Goal: Task Accomplishment & Management: Manage account settings

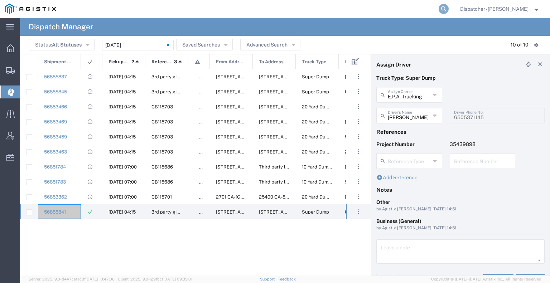
click at [439, 6] on icon at bounding box center [444, 9] width 10 height 10
type input "56812922"
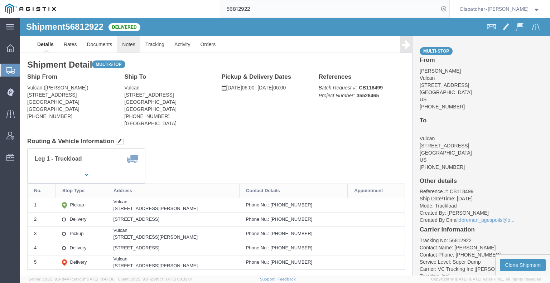
click link "Notes"
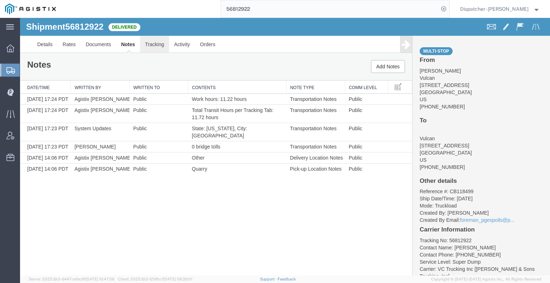
click at [152, 43] on link "Tracking" at bounding box center [154, 44] width 29 height 17
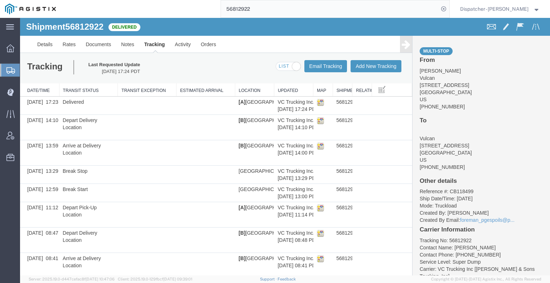
click at [403, 46] on icon at bounding box center [406, 44] width 9 height 10
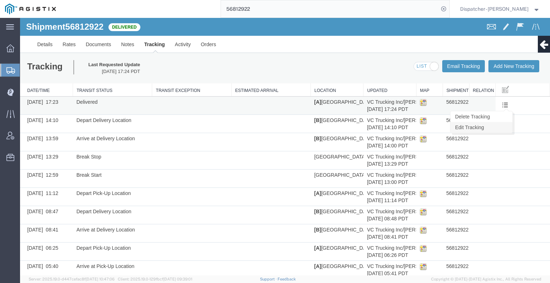
click at [499, 123] on link "Edit Tracking" at bounding box center [481, 127] width 62 height 11
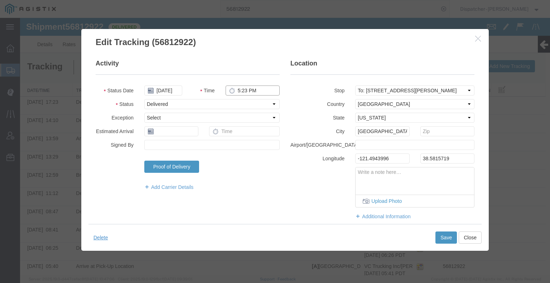
click at [252, 90] on input "5:23 PM" at bounding box center [253, 91] width 54 height 10
type input "5:30 PM"
click at [444, 239] on button "Save" at bounding box center [445, 238] width 21 height 12
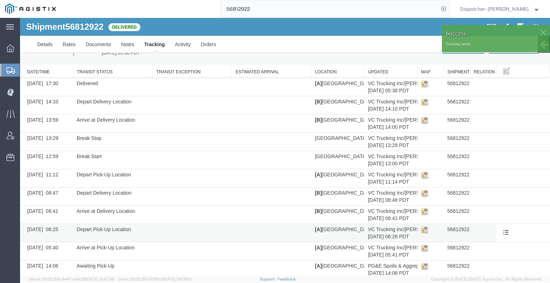
scroll to position [28, 0]
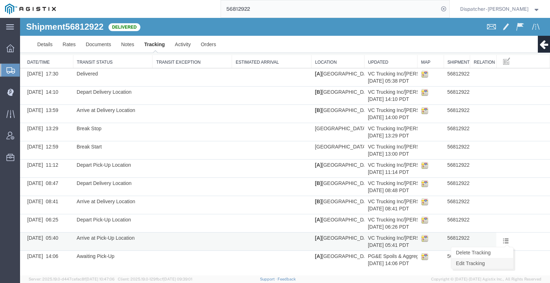
click at [497, 265] on link "Edit Tracking" at bounding box center [482, 263] width 62 height 11
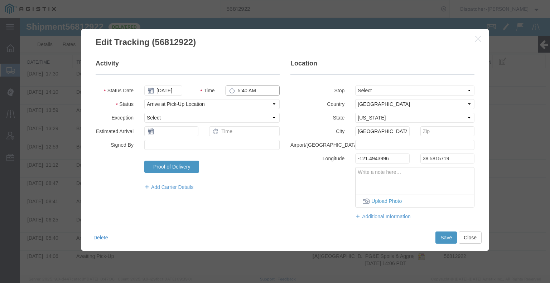
click at [240, 91] on input "5:40 AM" at bounding box center [253, 91] width 54 height 10
type input "6:00 AM"
click at [451, 243] on button "Save" at bounding box center [445, 238] width 21 height 12
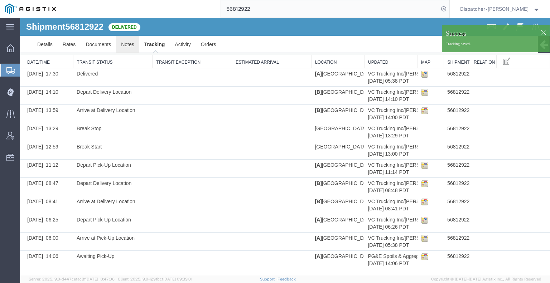
click at [129, 47] on link "Notes" at bounding box center [127, 44] width 23 height 17
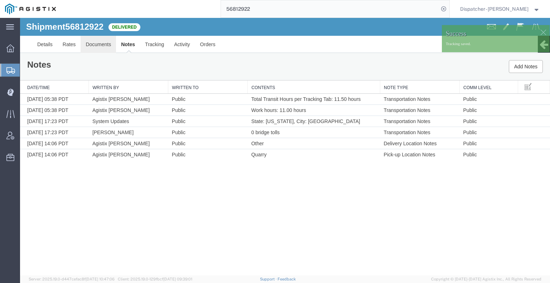
click at [108, 45] on link "Documents" at bounding box center [98, 44] width 35 height 17
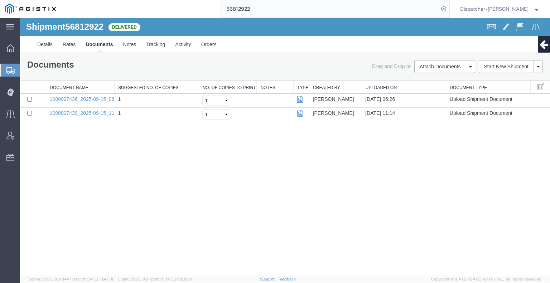
click at [70, 193] on div "Shipment 56812922 2 of 2 Delivered Details Rates Documents Notes Tracking Activ…" at bounding box center [285, 147] width 530 height 258
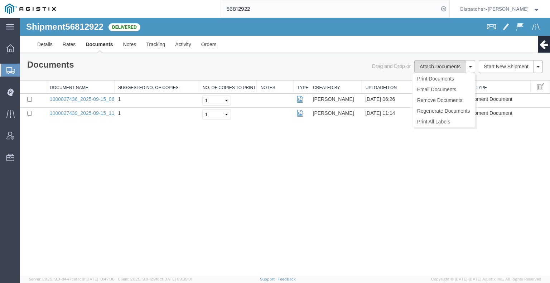
click at [438, 67] on button "Attach Documents" at bounding box center [440, 66] width 52 height 13
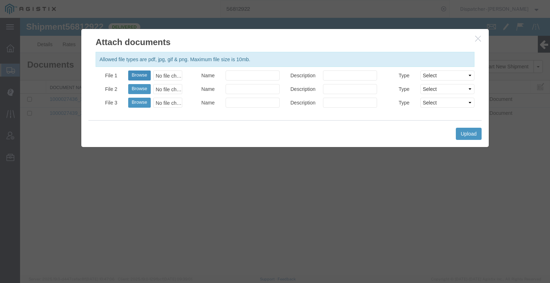
click at [136, 78] on button "Browse" at bounding box center [139, 76] width 23 height 10
type input "C:\fakepath\56812922trktag.pdf"
click at [468, 132] on button "Upload" at bounding box center [469, 134] width 26 height 12
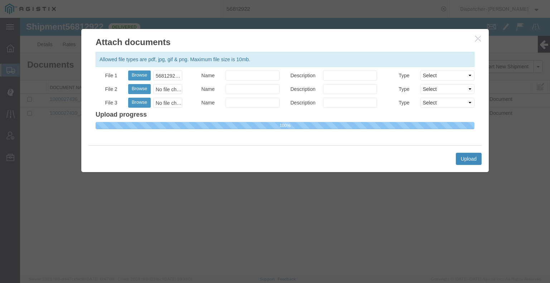
select select
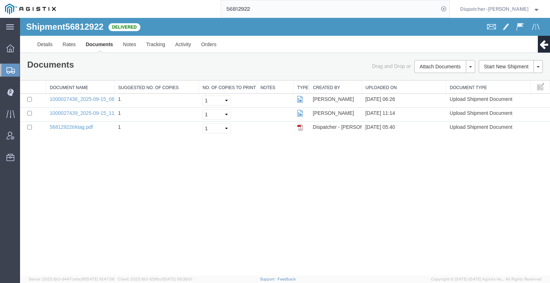
drag, startPoint x: 238, startPoint y: 8, endPoint x: 187, endPoint y: 8, distance: 50.5
click at [202, 8] on div "56812922" at bounding box center [255, 9] width 388 height 18
type input "56824936"
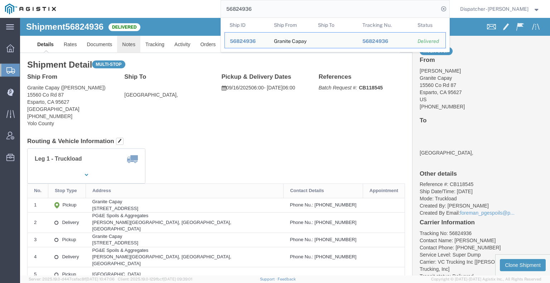
click link "Notes"
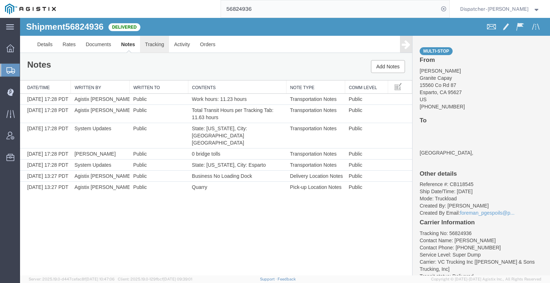
click at [161, 44] on link "Tracking" at bounding box center [154, 44] width 29 height 17
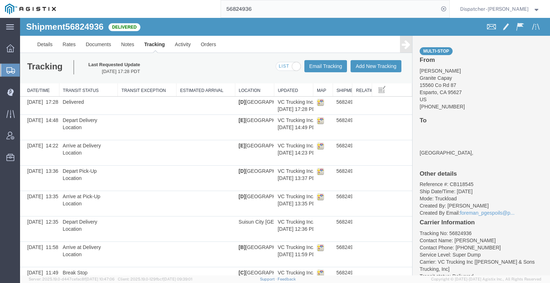
click at [402, 49] on icon at bounding box center [406, 44] width 9 height 10
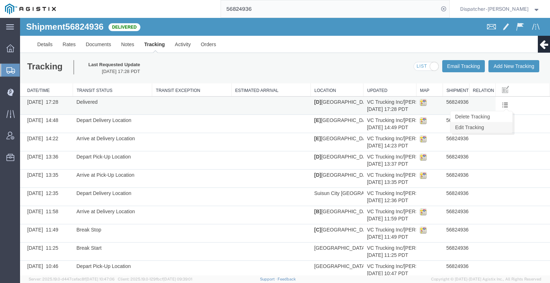
click at [498, 126] on link "Edit Tracking" at bounding box center [481, 127] width 62 height 11
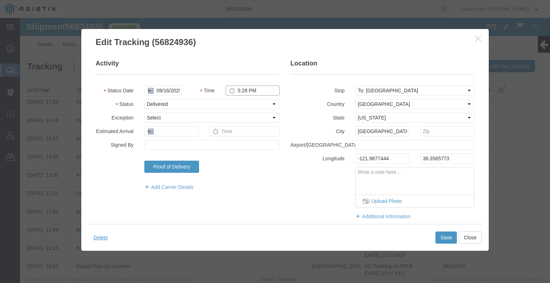
click at [238, 91] on input "5:28 PM" at bounding box center [253, 91] width 54 height 10
type input "5:30 PM"
click at [441, 236] on button "Save" at bounding box center [445, 238] width 21 height 12
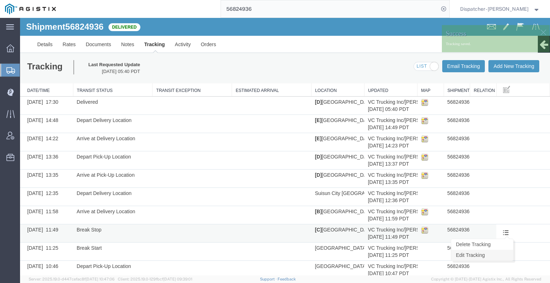
click at [498, 253] on link "Edit Tracking" at bounding box center [482, 255] width 62 height 11
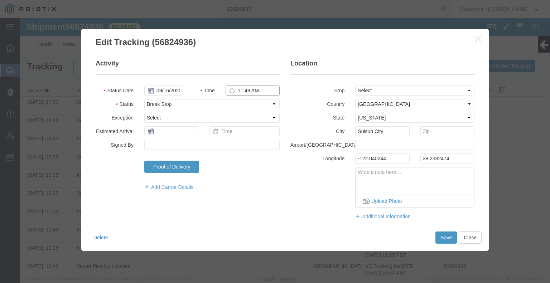
click at [252, 90] on input "11:49 AM" at bounding box center [253, 91] width 54 height 10
type input "11:45 AM"
click at [448, 243] on button "Save" at bounding box center [445, 238] width 21 height 12
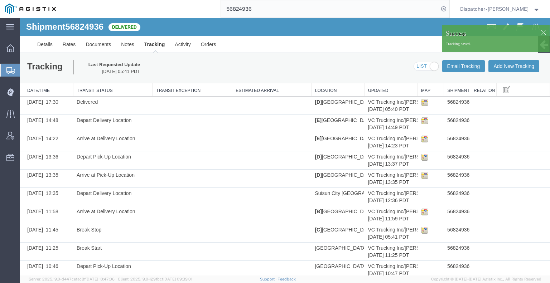
scroll to position [192, 0]
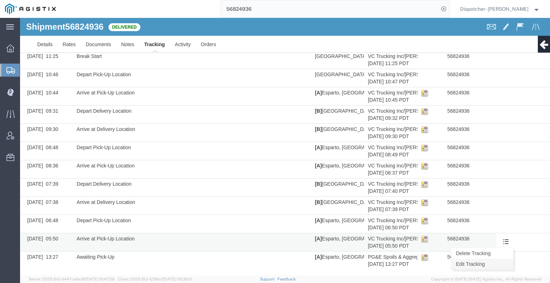
click at [499, 261] on link "Edit Tracking" at bounding box center [482, 264] width 62 height 11
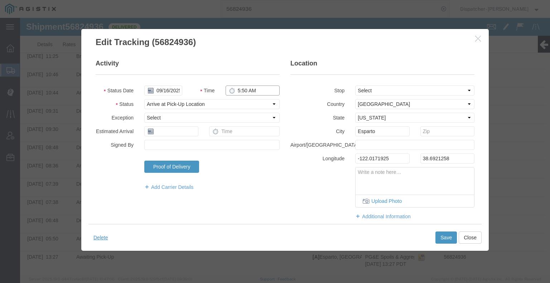
click at [242, 91] on input "5:50 AM" at bounding box center [253, 91] width 54 height 10
type input "6:00 AM"
click at [437, 238] on button "Save" at bounding box center [445, 238] width 21 height 12
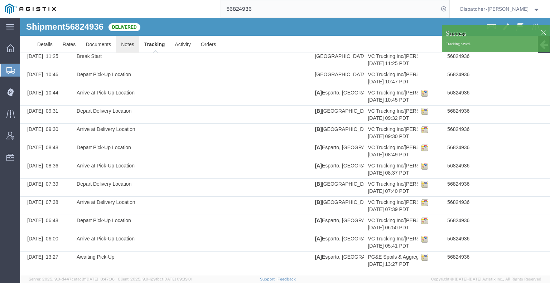
click at [126, 44] on link "Notes" at bounding box center [127, 44] width 23 height 17
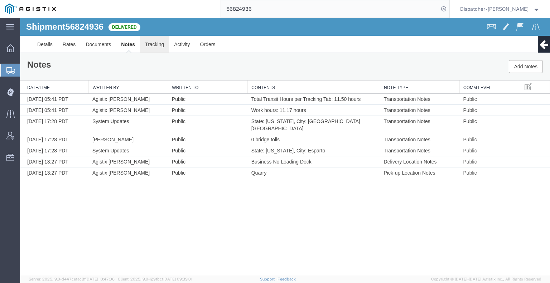
click at [153, 45] on link "Tracking" at bounding box center [154, 44] width 29 height 17
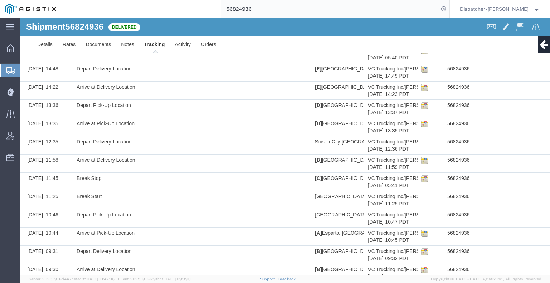
scroll to position [49, 0]
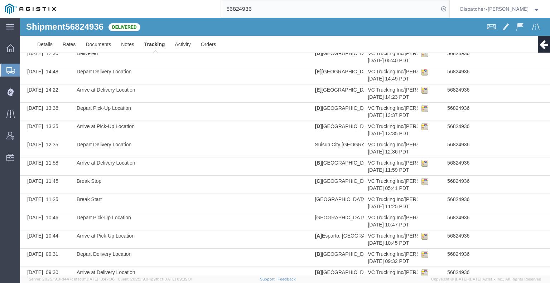
click at [20, 18] on link "Edit Tracking" at bounding box center [20, 18] width 0 height 0
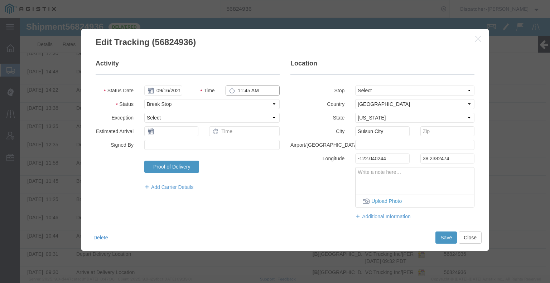
click at [245, 89] on input "11:45 AM" at bounding box center [253, 91] width 54 height 10
type input "11:55 AM"
click at [441, 239] on button "Save" at bounding box center [445, 238] width 21 height 12
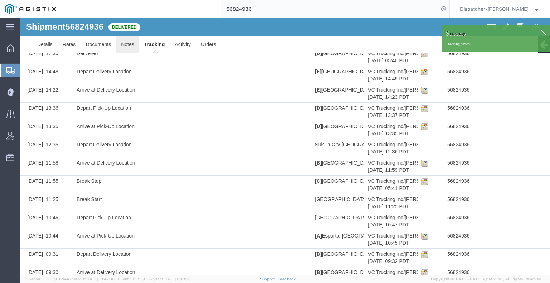
click at [124, 48] on link "Notes" at bounding box center [127, 44] width 23 height 17
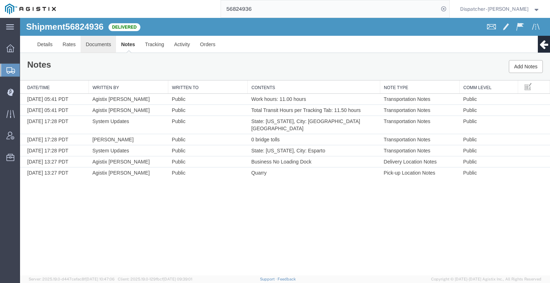
click at [112, 48] on link "Documents" at bounding box center [98, 44] width 35 height 17
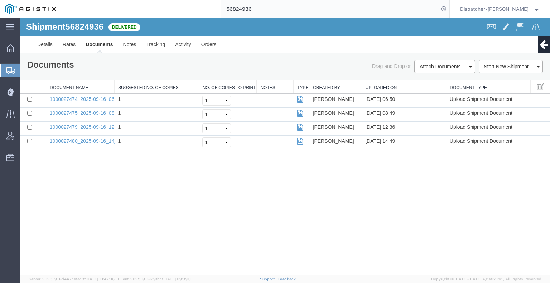
click at [30, 192] on div "Shipment 56824936 4 of 4 Delivered Details Rates Documents Notes Tracking Activ…" at bounding box center [285, 147] width 530 height 258
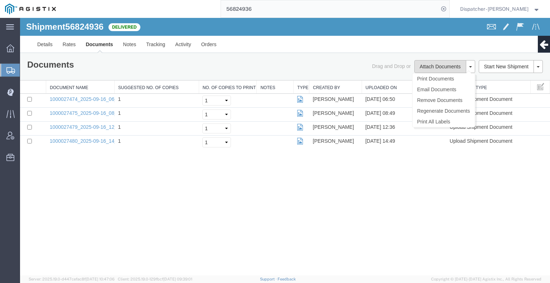
click at [425, 64] on button "Attach Documents" at bounding box center [440, 66] width 52 height 13
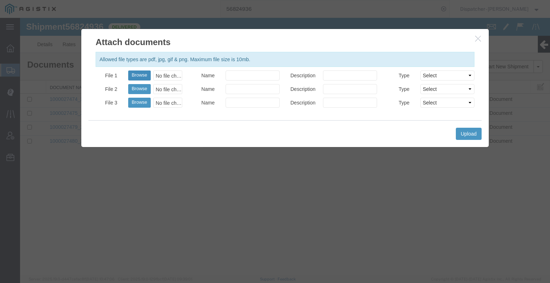
click at [145, 76] on button "Browse" at bounding box center [139, 76] width 23 height 10
type input "C:\fakepath\56824936trktag.pdf"
click at [473, 130] on button "Upload" at bounding box center [469, 134] width 26 height 12
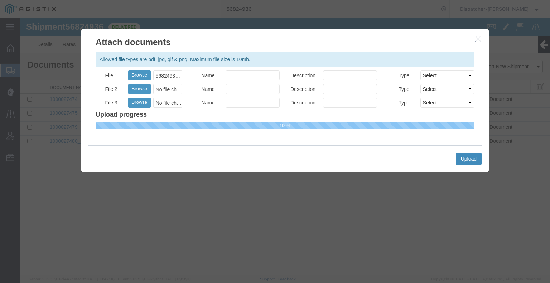
select select
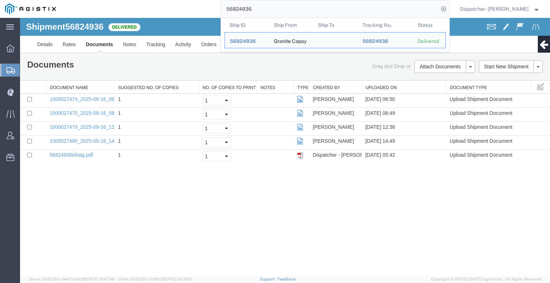
drag, startPoint x: 266, startPoint y: 9, endPoint x: 195, endPoint y: 10, distance: 70.2
click at [208, 12] on div "56824936 Ship ID Ship From Ship To Tracking Nu. Status Ship ID 56824936 Ship Fr…" at bounding box center [255, 9] width 388 height 18
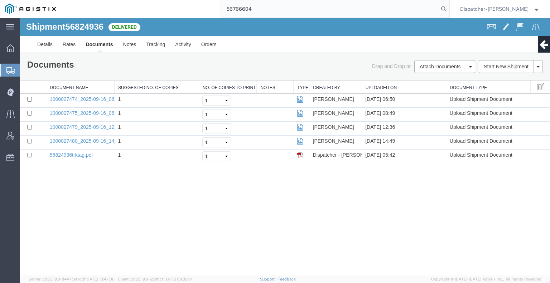
type input "56766604"
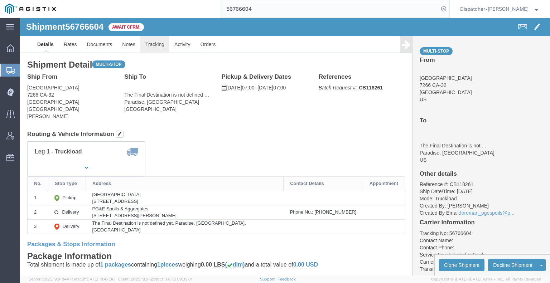
click link "Tracking"
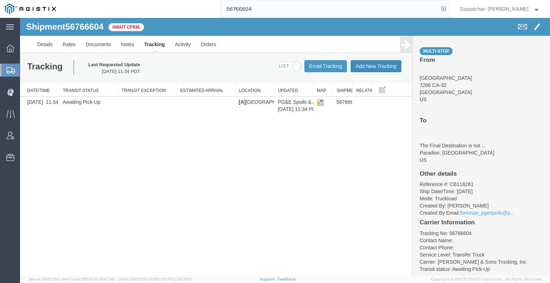
click at [359, 69] on button "Add New Tracking" at bounding box center [375, 66] width 51 height 12
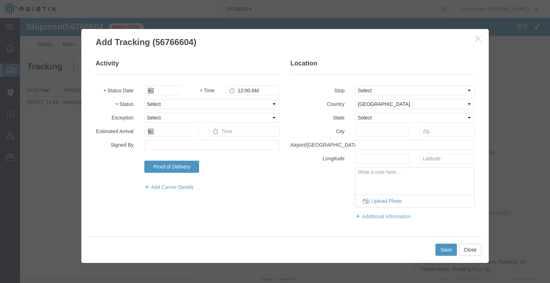
type input "[DATE]"
type input "6:00 AM"
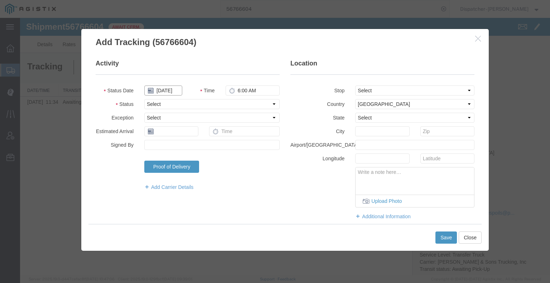
click at [166, 92] on input "[DATE]" at bounding box center [163, 91] width 38 height 10
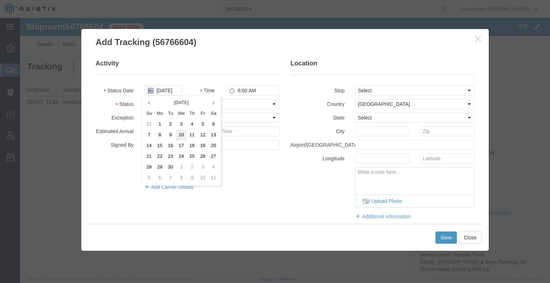
click at [180, 134] on td "10" at bounding box center [181, 135] width 11 height 11
type input "[DATE]"
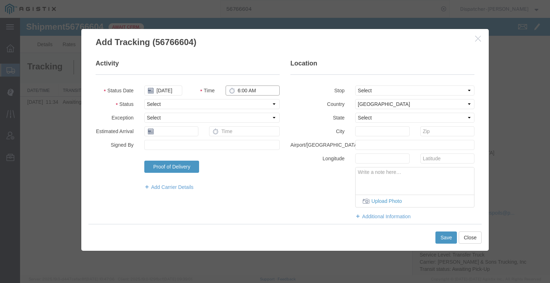
click at [252, 88] on input "6:00 AM" at bounding box center [253, 91] width 54 height 10
type input "7:00 AM"
click at [253, 104] on select "Select Arrival Notice Available Arrival Notice Imported Arrive at Delivery Loca…" at bounding box center [211, 104] width 135 height 10
select select "ARVPULOC"
click at [144, 99] on select "Select Arrival Notice Available Arrival Notice Imported Arrive at Delivery Loca…" at bounding box center [211, 104] width 135 height 10
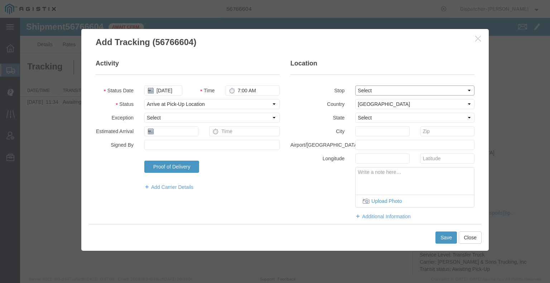
click at [374, 95] on select "Select From: [STREET_ADDRESS], US Stop 2: [STREET_ADDRESS][PERSON_NAME] To: The…" at bounding box center [414, 91] width 119 height 10
select select "{"pickupDeliveryInfoId": "122828997","pickupOrDelivery": "D","stopNum": "2","lo…"
click at [355, 86] on select "Select From: [STREET_ADDRESS], US Stop 2: [STREET_ADDRESS][PERSON_NAME] To: The…" at bounding box center [414, 91] width 119 height 10
select select "CA"
type input "Paradise"
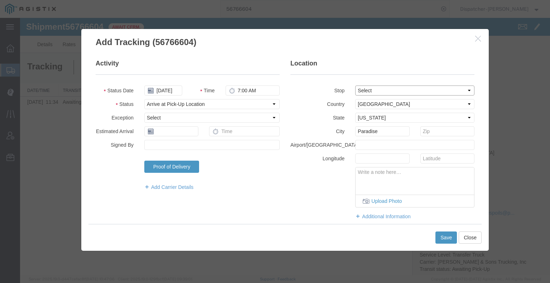
click at [381, 91] on select "Select From: [STREET_ADDRESS], US Stop 2: [STREET_ADDRESS][PERSON_NAME] To: The…" at bounding box center [414, 91] width 119 height 10
select select "{"pickupDeliveryInfoId": "122828996","pickupOrDelivery": "P","stopNum": "1","lo…"
click at [355, 86] on select "Select From: [STREET_ADDRESS], US Stop 2: [STREET_ADDRESS][PERSON_NAME] To: The…" at bounding box center [414, 91] width 119 height 10
type input "Orland"
click at [444, 237] on button "Save" at bounding box center [445, 238] width 21 height 12
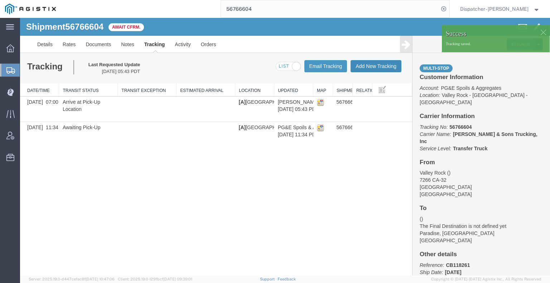
click at [374, 65] on button "Add New Tracking" at bounding box center [375, 66] width 51 height 12
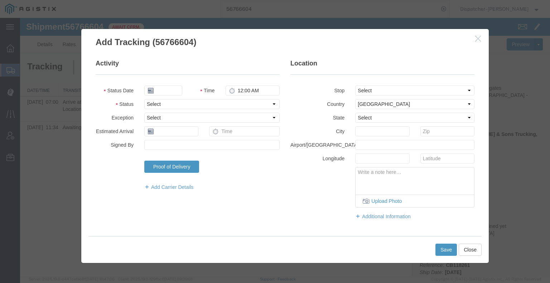
type input "[DATE]"
type input "6:00 AM"
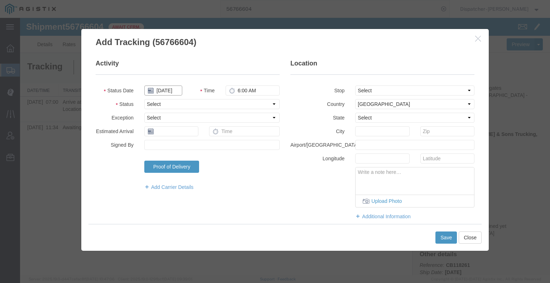
click at [164, 91] on input "[DATE]" at bounding box center [163, 91] width 38 height 10
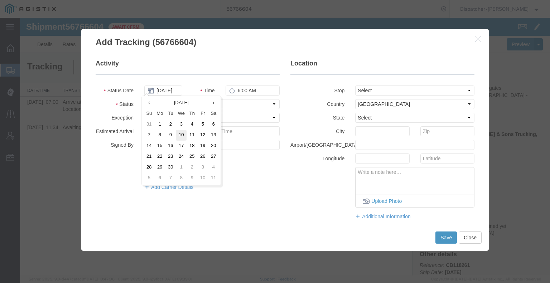
click at [179, 138] on td "10" at bounding box center [181, 135] width 11 height 11
type input "[DATE]"
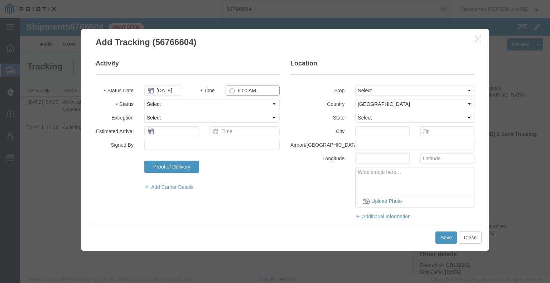
click at [237, 90] on input "6:00 AM" at bounding box center [253, 91] width 54 height 10
type input "2:55 PM"
click at [251, 105] on select "Select Arrival Notice Available Arrival Notice Imported Arrive at Delivery Loca…" at bounding box center [211, 104] width 135 height 10
select select "DPTDLVLOC"
click at [144, 99] on select "Select Arrival Notice Available Arrival Notice Imported Arrive at Delivery Loca…" at bounding box center [211, 104] width 135 height 10
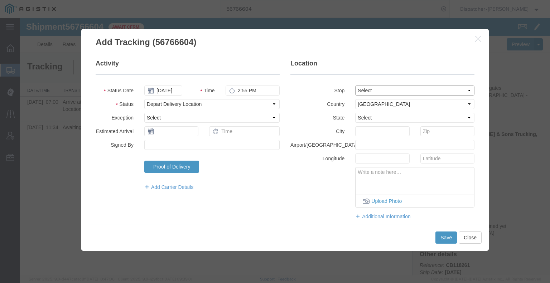
drag, startPoint x: 399, startPoint y: 88, endPoint x: 396, endPoint y: 95, distance: 7.2
click at [398, 90] on select "Select From: [STREET_ADDRESS], US Stop 2: [STREET_ADDRESS][PERSON_NAME] To: The…" at bounding box center [414, 91] width 119 height 10
select select "{"pickupDeliveryInfoId": "122828997","pickupOrDelivery": "D","stopNum": "2","lo…"
click at [355, 86] on select "Select From: [STREET_ADDRESS], US Stop 2: [STREET_ADDRESS][PERSON_NAME] To: The…" at bounding box center [414, 91] width 119 height 10
select select "CA"
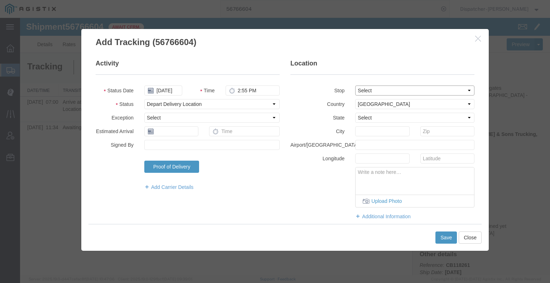
type input "Paradise"
click at [444, 238] on button "Save" at bounding box center [445, 238] width 21 height 12
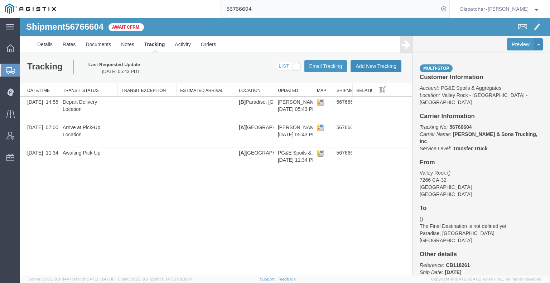
click at [382, 67] on button "Add New Tracking" at bounding box center [375, 66] width 51 height 12
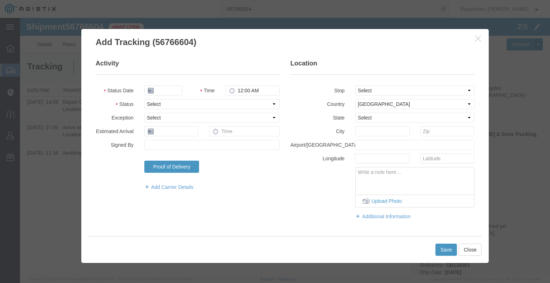
type input "[DATE]"
type input "6:00 AM"
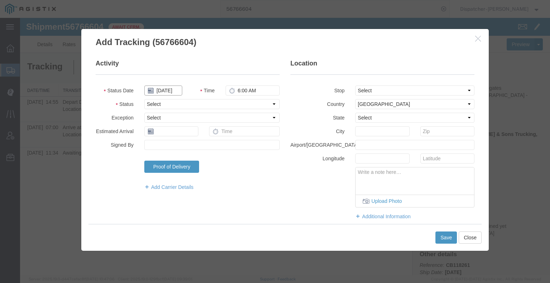
click at [167, 89] on input "[DATE]" at bounding box center [163, 91] width 38 height 10
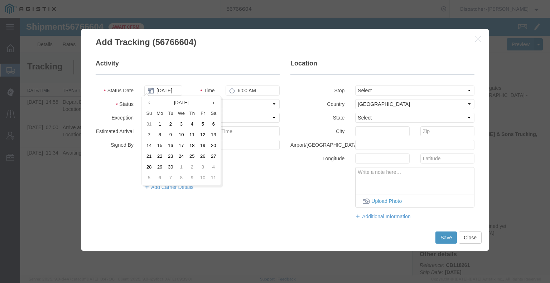
drag, startPoint x: 181, startPoint y: 136, endPoint x: 183, endPoint y: 132, distance: 3.9
click at [181, 135] on td "10" at bounding box center [181, 135] width 11 height 11
type input "[DATE]"
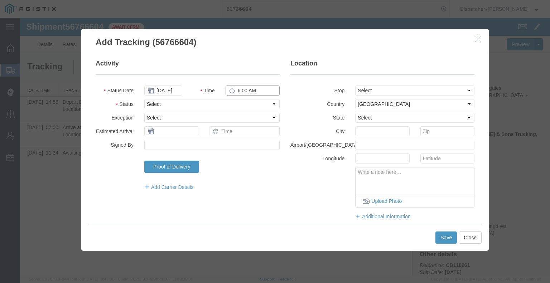
click at [245, 91] on input "6:00 AM" at bounding box center [253, 91] width 54 height 10
type input "2:55 PM"
click at [249, 103] on select "Select Arrival Notice Available Arrival Notice Imported Arrive at Delivery Loca…" at bounding box center [211, 104] width 135 height 10
select select "BREAKSTART"
click at [144, 99] on select "Select Arrival Notice Available Arrival Notice Imported Arrive at Delivery Loca…" at bounding box center [211, 104] width 135 height 10
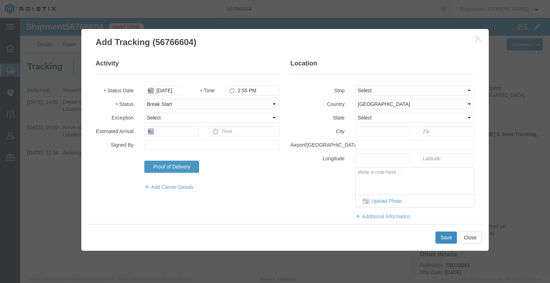
click at [448, 238] on button "Save" at bounding box center [445, 238] width 21 height 12
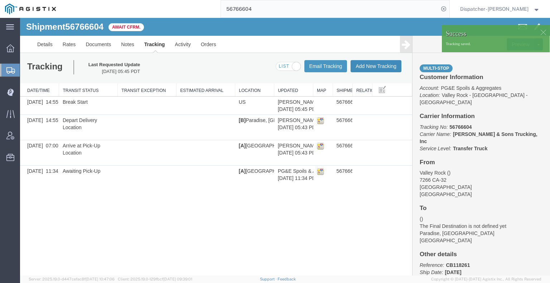
click at [371, 68] on button "Add New Tracking" at bounding box center [375, 66] width 51 height 12
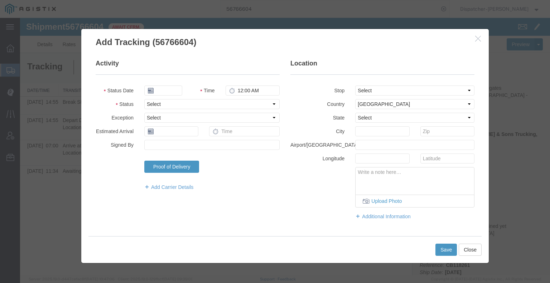
type input "[DATE]"
type input "6:00 AM"
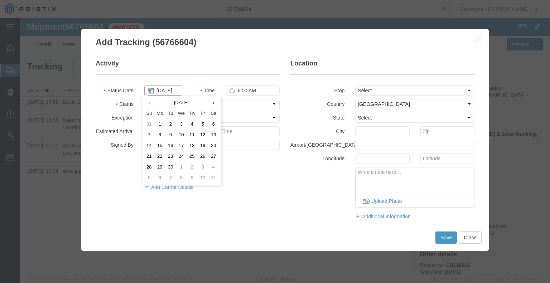
click at [163, 92] on input "[DATE]" at bounding box center [163, 91] width 38 height 10
click at [181, 134] on td "10" at bounding box center [181, 135] width 11 height 11
type input "[DATE]"
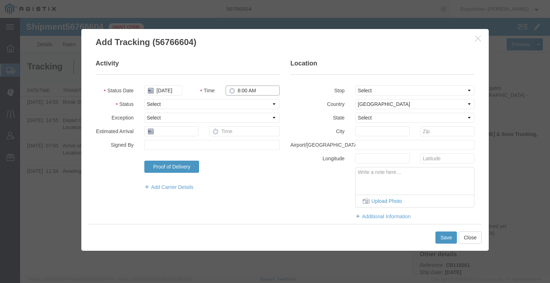
click at [254, 91] on input "6:00 AM" at bounding box center [253, 91] width 54 height 10
type input "3:25 PM"
click at [262, 106] on select "Select Arrival Notice Available Arrival Notice Imported Arrive at Delivery Loca…" at bounding box center [211, 104] width 135 height 10
click at [144, 99] on select "Select Arrival Notice Available Arrival Notice Imported Arrive at Delivery Loca…" at bounding box center [211, 104] width 135 height 10
drag, startPoint x: 199, startPoint y: 103, endPoint x: 199, endPoint y: 107, distance: 3.9
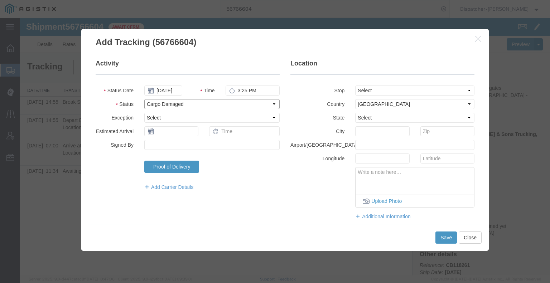
click at [199, 103] on select "Select Arrival Notice Available Arrival Notice Imported Arrive at Delivery Loca…" at bounding box center [211, 104] width 135 height 10
select select "BREAKSTOP"
click at [144, 99] on select "Select Arrival Notice Available Arrival Notice Imported Arrive at Delivery Loca…" at bounding box center [211, 104] width 135 height 10
click at [449, 239] on button "Save" at bounding box center [445, 238] width 21 height 12
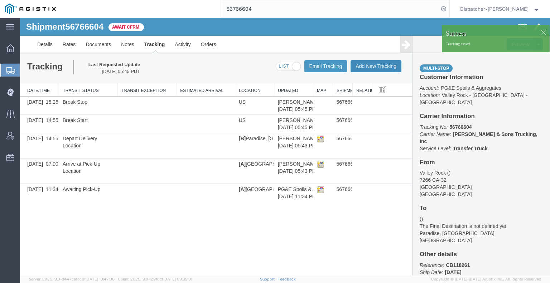
click at [390, 70] on button "Add New Tracking" at bounding box center [375, 66] width 51 height 12
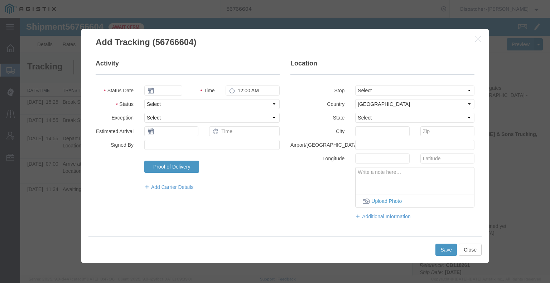
type input "[DATE]"
type input "6:00 AM"
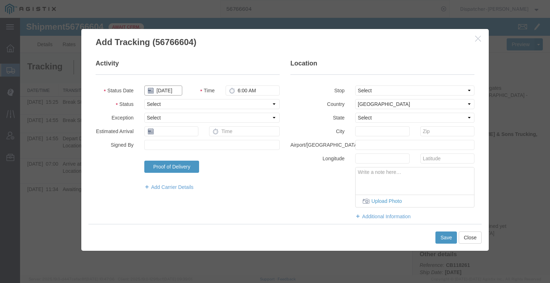
click at [163, 89] on input "[DATE]" at bounding box center [163, 91] width 38 height 10
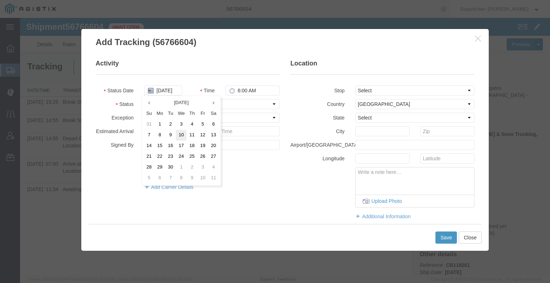
click at [180, 134] on td "10" at bounding box center [181, 135] width 11 height 11
type input "[DATE]"
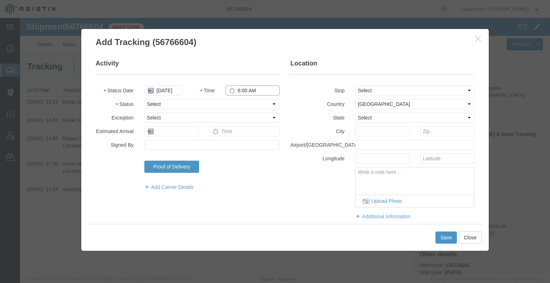
click at [245, 88] on input "6:00 AM" at bounding box center [253, 91] width 54 height 10
type input "3:55 PM"
click at [234, 106] on select "Select Arrival Notice Available Arrival Notice Imported Arrive at Delivery Loca…" at bounding box center [211, 104] width 135 height 10
select select "DELIVRED"
click at [144, 99] on select "Select Arrival Notice Available Arrival Notice Imported Arrive at Delivery Loca…" at bounding box center [211, 104] width 135 height 10
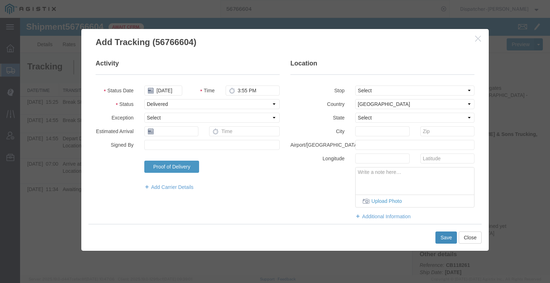
click at [441, 241] on button "Save" at bounding box center [445, 238] width 21 height 12
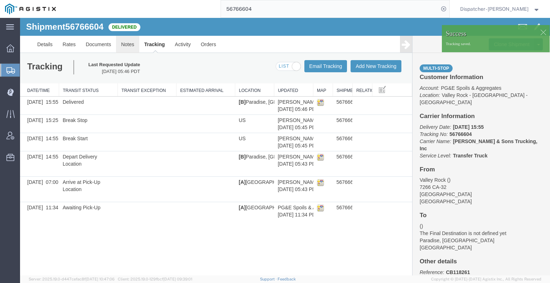
click at [130, 44] on link "Notes" at bounding box center [127, 44] width 23 height 17
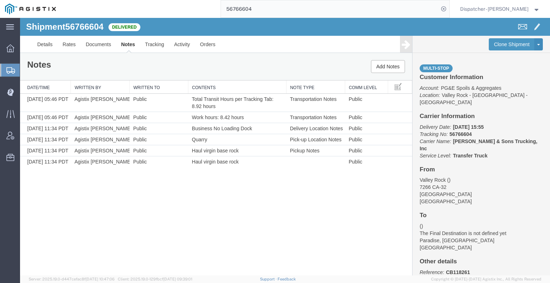
drag, startPoint x: 258, startPoint y: 15, endPoint x: 217, endPoint y: 15, distance: 41.2
click at [217, 15] on div "56766604" at bounding box center [255, 9] width 388 height 18
type input "56766598"
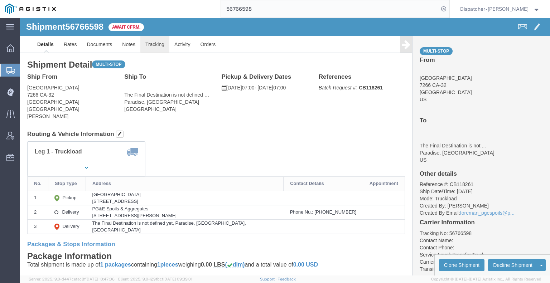
click link "Tracking"
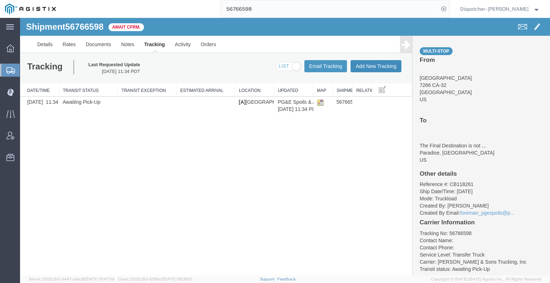
click at [357, 70] on button "Add New Tracking" at bounding box center [375, 66] width 51 height 12
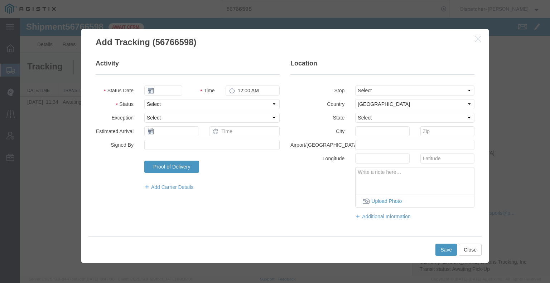
type input "[DATE]"
type input "6:00 AM"
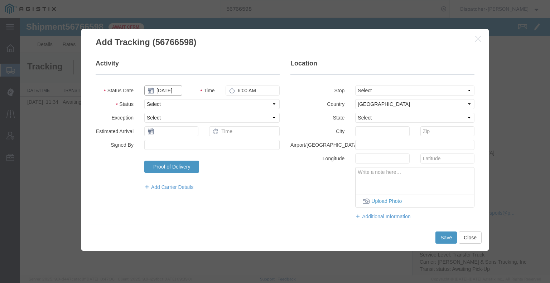
click at [168, 94] on input "[DATE]" at bounding box center [163, 91] width 38 height 10
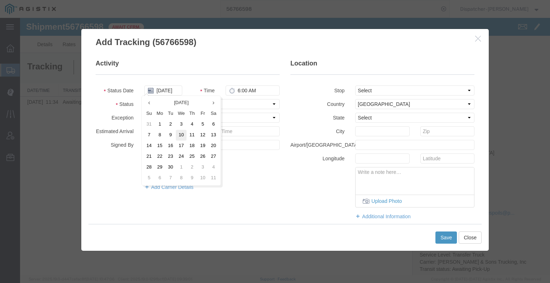
click at [179, 138] on td "10" at bounding box center [181, 135] width 11 height 11
type input "[DATE]"
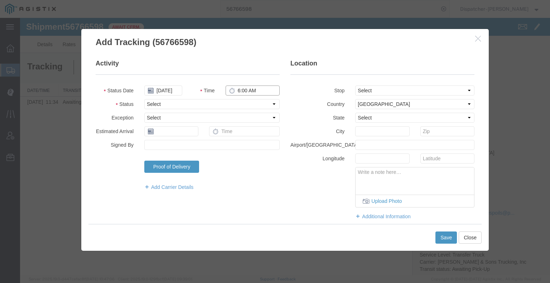
click at [249, 89] on input "6:00 AM" at bounding box center [253, 91] width 54 height 10
type input "7:00 AM"
click at [245, 101] on select "Select Arrival Notice Available Arrival Notice Imported Arrive at Delivery Loca…" at bounding box center [211, 104] width 135 height 10
select select "ARVPULOC"
click at [144, 99] on select "Select Arrival Notice Available Arrival Notice Imported Arrive at Delivery Loca…" at bounding box center [211, 104] width 135 height 10
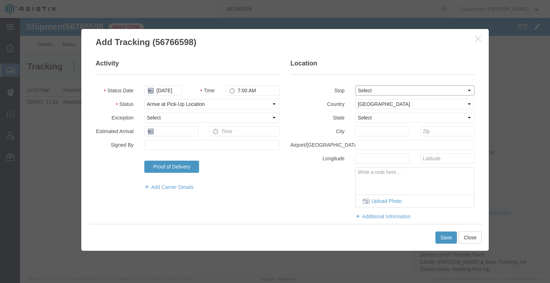
click at [364, 92] on select "Select From: [STREET_ADDRESS], US Stop 2: [STREET_ADDRESS][PERSON_NAME] To: The…" at bounding box center [414, 91] width 119 height 10
select select "{"pickupDeliveryInfoId": "122828983","pickupOrDelivery": "P","stopNum": "1","lo…"
click at [355, 86] on select "Select From: [STREET_ADDRESS], US Stop 2: [STREET_ADDRESS][PERSON_NAME] To: The…" at bounding box center [414, 91] width 119 height 10
select select "CA"
type input "Orland"
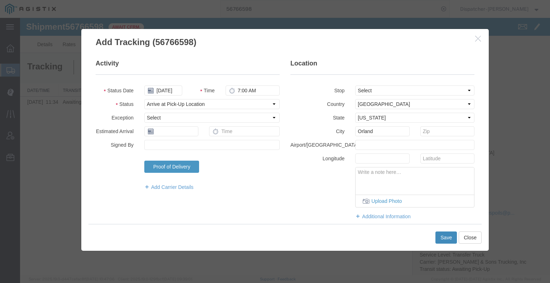
click at [441, 240] on button "Save" at bounding box center [445, 238] width 21 height 12
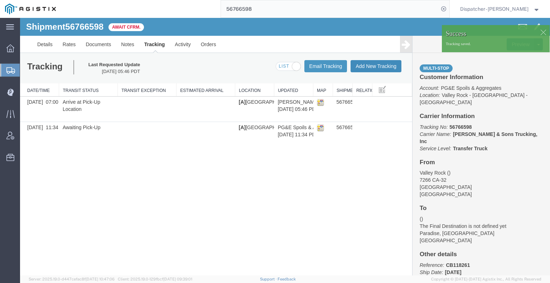
click at [379, 68] on button "Add New Tracking" at bounding box center [375, 66] width 51 height 12
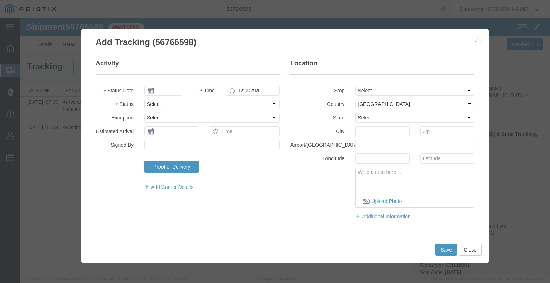
type input "[DATE]"
type input "6:00 AM"
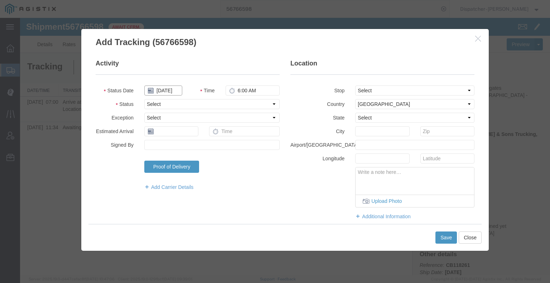
click at [165, 92] on input "[DATE]" at bounding box center [163, 91] width 38 height 10
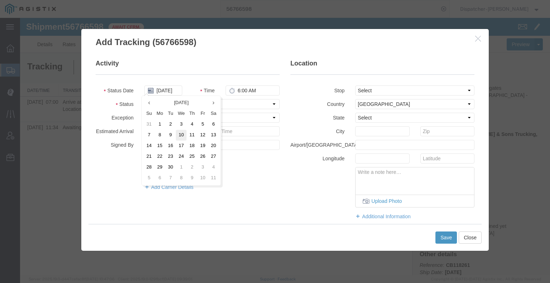
click at [180, 138] on td "10" at bounding box center [181, 135] width 11 height 11
type input "[DATE]"
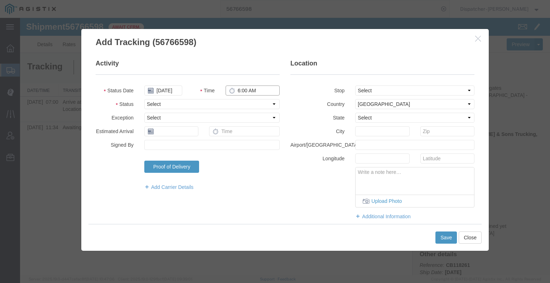
click at [246, 88] on input "6:00 AM" at bounding box center [253, 91] width 54 height 10
type input "3:00 PM"
click at [245, 102] on select "Select Arrival Notice Available Arrival Notice Imported Arrive at Delivery Loca…" at bounding box center [211, 104] width 135 height 10
select select "DPTDLVLOC"
click at [144, 99] on select "Select Arrival Notice Available Arrival Notice Imported Arrive at Delivery Loca…" at bounding box center [211, 104] width 135 height 10
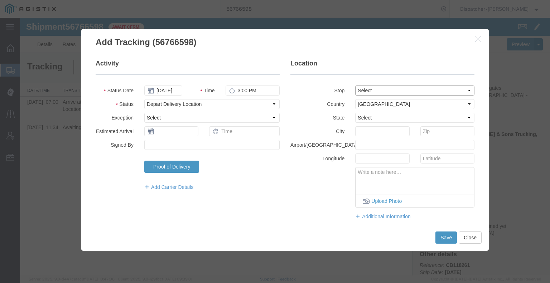
drag, startPoint x: 358, startPoint y: 91, endPoint x: 359, endPoint y: 94, distance: 3.7
click at [358, 91] on select "Select From: [STREET_ADDRESS], US Stop 2: [STREET_ADDRESS][PERSON_NAME] To: The…" at bounding box center [414, 91] width 119 height 10
select select "{"pickupDeliveryInfoId": "122828984","pickupOrDelivery": "D","stopNum": "2","lo…"
click at [355, 86] on select "Select From: [STREET_ADDRESS], US Stop 2: [STREET_ADDRESS][PERSON_NAME] To: The…" at bounding box center [414, 91] width 119 height 10
select select "CA"
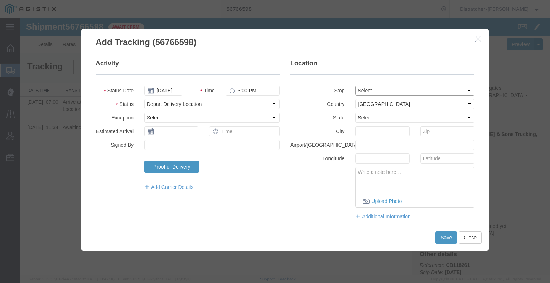
type input "Paradise"
click at [448, 238] on button "Save" at bounding box center [445, 238] width 21 height 12
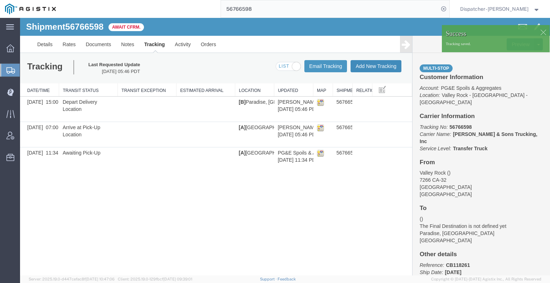
click at [365, 68] on button "Add New Tracking" at bounding box center [375, 66] width 51 height 12
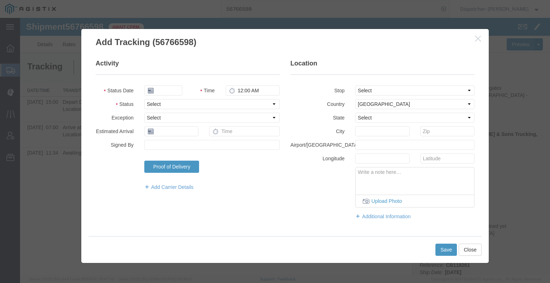
type input "[DATE]"
type input "6:00 AM"
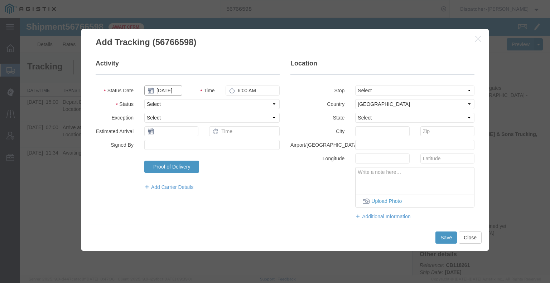
click at [168, 95] on body "Shipment 56766598 3 of 3 Await Cfrm. Details Rates Documents Notes Tracking Act…" at bounding box center [285, 134] width 530 height 233
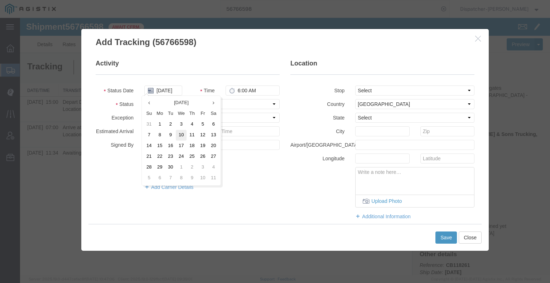
click at [183, 132] on td "10" at bounding box center [181, 135] width 11 height 11
type input "[DATE]"
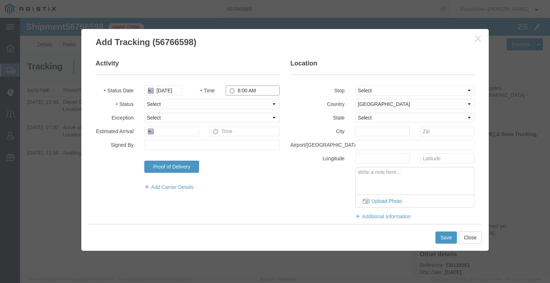
click at [236, 90] on input "6:00 AM" at bounding box center [253, 91] width 54 height 10
type input "3:00 PM"
click at [243, 107] on select "Select Arrival Notice Available Arrival Notice Imported Arrive at Delivery Loca…" at bounding box center [211, 104] width 135 height 10
click at [144, 99] on select "Select Arrival Notice Available Arrival Notice Imported Arrive at Delivery Loca…" at bounding box center [211, 104] width 135 height 10
click at [222, 106] on select "Select Arrival Notice Available Arrival Notice Imported Arrive at Delivery Loca…" at bounding box center [211, 104] width 135 height 10
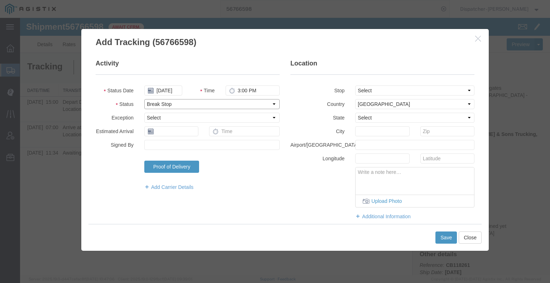
select select "BREAKSTART"
click at [144, 99] on select "Select Arrival Notice Available Arrival Notice Imported Arrive at Delivery Loca…" at bounding box center [211, 104] width 135 height 10
click at [442, 238] on button "Save" at bounding box center [445, 238] width 21 height 12
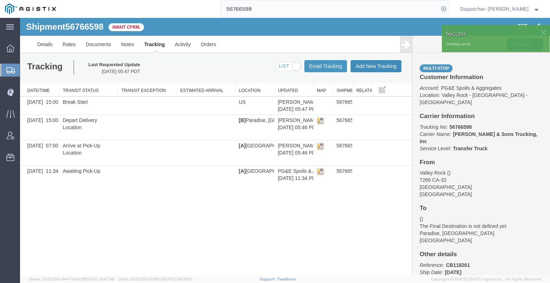
drag, startPoint x: 401, startPoint y: 85, endPoint x: 381, endPoint y: 67, distance: 26.9
click at [381, 67] on button "Add New Tracking" at bounding box center [375, 66] width 51 height 12
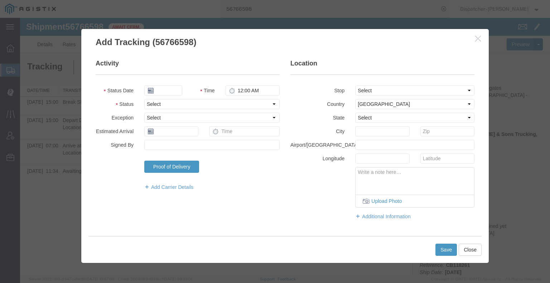
type input "[DATE]"
type input "6:00 AM"
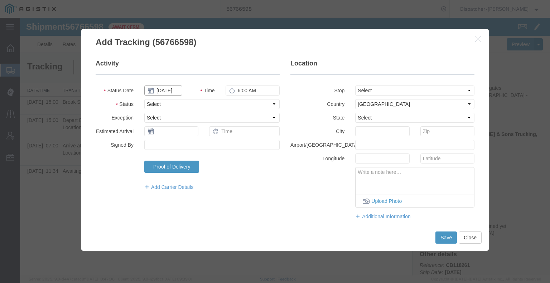
click at [161, 91] on input "[DATE]" at bounding box center [163, 91] width 38 height 10
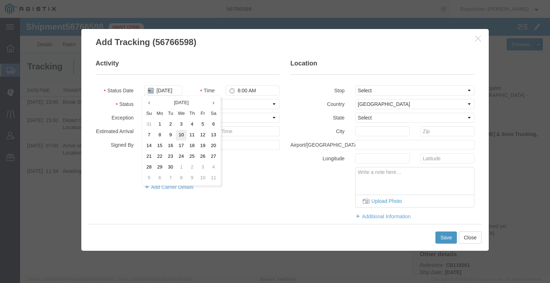
click at [182, 134] on td "10" at bounding box center [181, 135] width 11 height 11
type input "[DATE]"
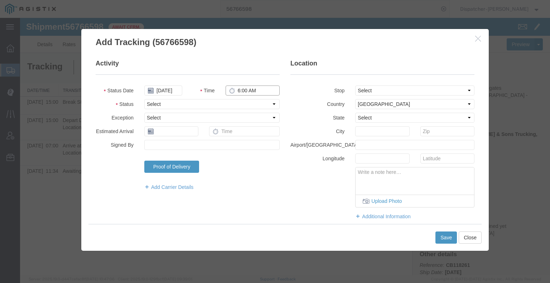
click at [251, 93] on input "6:00 AM" at bounding box center [253, 91] width 54 height 10
type input "3:30 PM"
click at [250, 104] on select "Select Arrival Notice Available Arrival Notice Imported Arrive at Delivery Loca…" at bounding box center [211, 104] width 135 height 10
select select "BREAKSTOP"
click at [144, 99] on select "Select Arrival Notice Available Arrival Notice Imported Arrive at Delivery Loca…" at bounding box center [211, 104] width 135 height 10
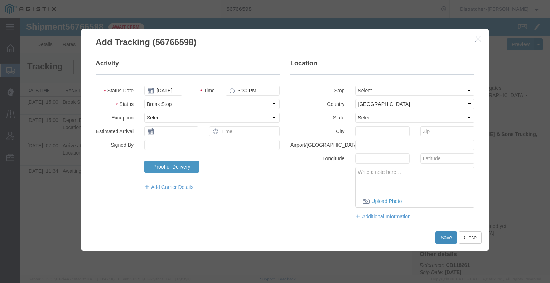
click at [442, 237] on button "Save" at bounding box center [445, 238] width 21 height 12
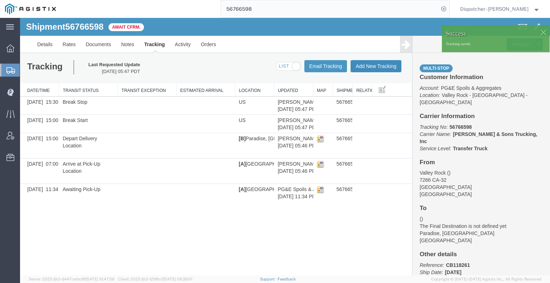
click at [367, 68] on button "Add New Tracking" at bounding box center [375, 66] width 51 height 12
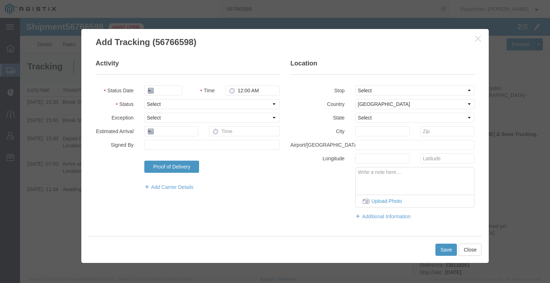
type input "[DATE]"
type input "6:00 AM"
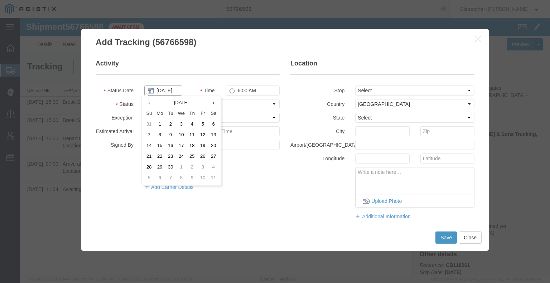
click at [173, 92] on input "[DATE]" at bounding box center [163, 91] width 38 height 10
click at [181, 134] on td "10" at bounding box center [181, 135] width 11 height 11
type input "[DATE]"
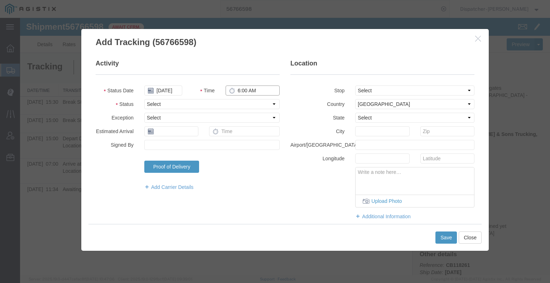
click at [255, 90] on input "6:00 AM" at bounding box center [253, 91] width 54 height 10
type input "4:00 PM"
click at [247, 102] on select "Select Arrival Notice Available Arrival Notice Imported Arrive at Delivery Loca…" at bounding box center [211, 104] width 135 height 10
select select "DELIVRED"
click at [144, 99] on select "Select Arrival Notice Available Arrival Notice Imported Arrive at Delivery Loca…" at bounding box center [211, 104] width 135 height 10
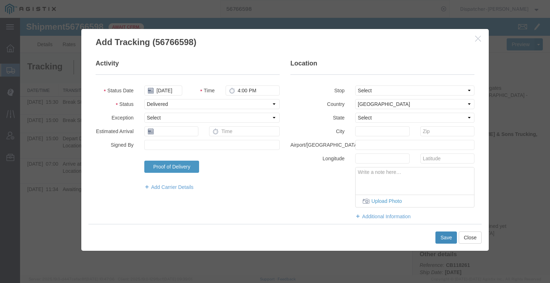
click at [441, 239] on button "Save" at bounding box center [445, 238] width 21 height 12
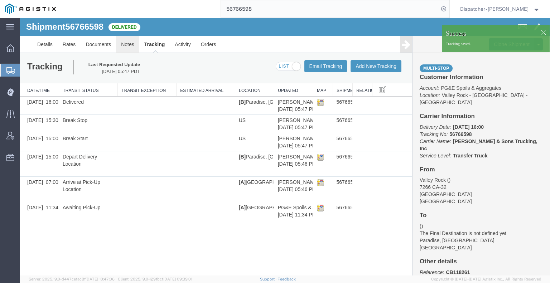
click at [133, 47] on link "Notes" at bounding box center [127, 44] width 23 height 17
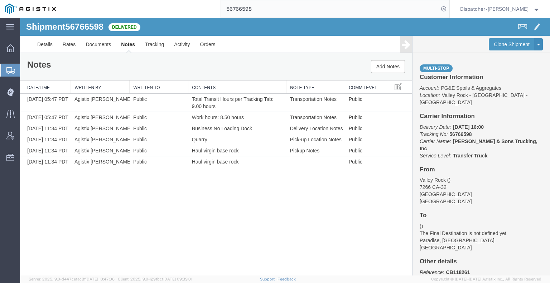
drag, startPoint x: 293, startPoint y: 23, endPoint x: 150, endPoint y: 24, distance: 142.9
type input "56841089"
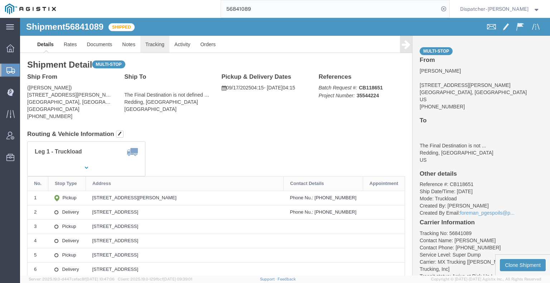
click link "Tracking"
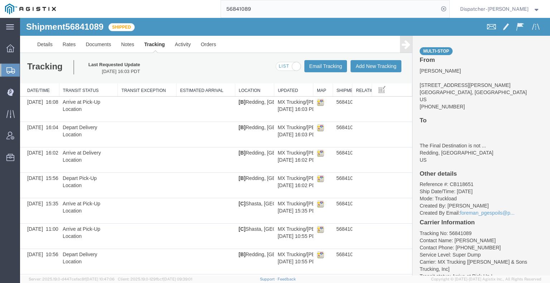
click at [402, 44] on icon at bounding box center [406, 44] width 9 height 10
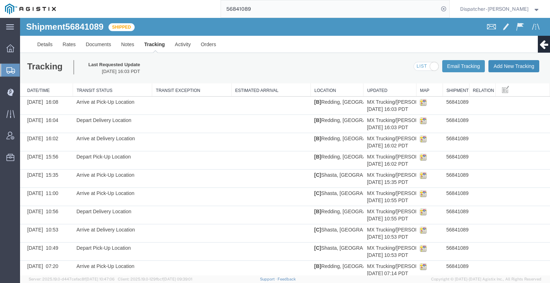
click at [507, 66] on button "Add New Tracking" at bounding box center [513, 66] width 51 height 12
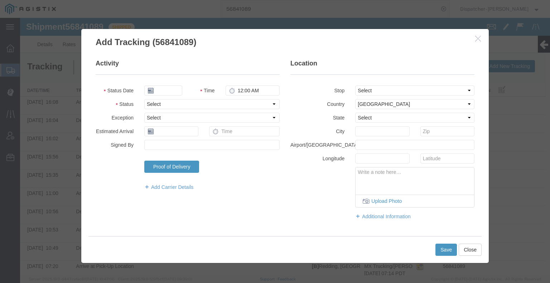
type input "[DATE]"
type input "6:00 AM"
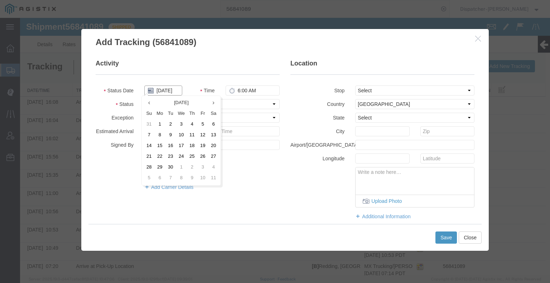
click at [165, 88] on input "[DATE]" at bounding box center [163, 91] width 38 height 10
click at [179, 145] on td "17" at bounding box center [181, 146] width 11 height 11
type input "09/17/2025"
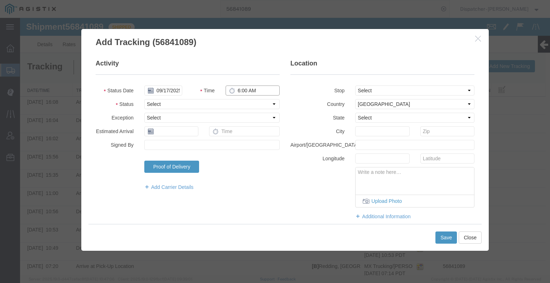
click at [243, 93] on input "6:00 AM" at bounding box center [253, 91] width 54 height 10
type input "4:45 PM"
click at [247, 103] on select "Select Arrival Notice Available Arrival Notice Imported Arrive at Delivery Loca…" at bounding box center [211, 104] width 135 height 10
select select "BREAKSTART"
click at [144, 99] on select "Select Arrival Notice Available Arrival Notice Imported Arrive at Delivery Loca…" at bounding box center [211, 104] width 135 height 10
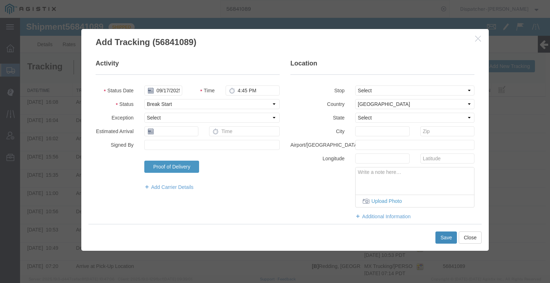
click at [446, 239] on button "Save" at bounding box center [445, 238] width 21 height 12
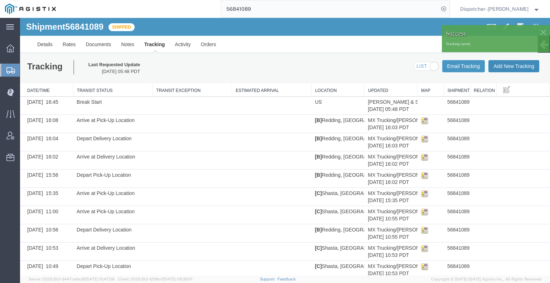
click at [506, 68] on button "Add New Tracking" at bounding box center [513, 66] width 51 height 12
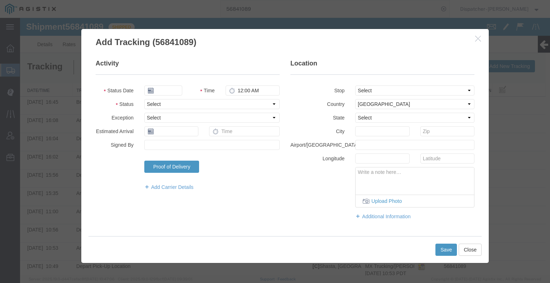
type input "[DATE]"
type input "6:00 AM"
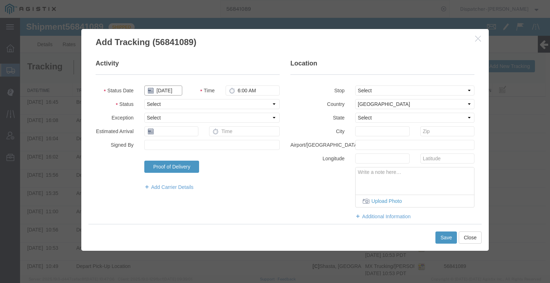
click at [165, 88] on input "[DATE]" at bounding box center [163, 91] width 38 height 10
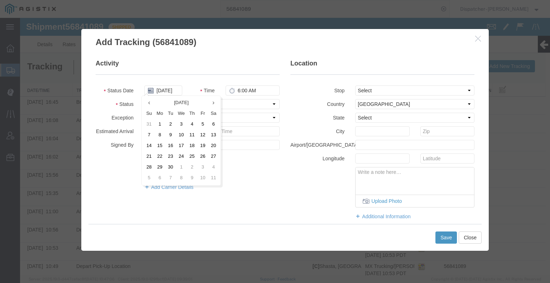
click at [180, 145] on td "17" at bounding box center [181, 146] width 11 height 11
type input "09/17/2025"
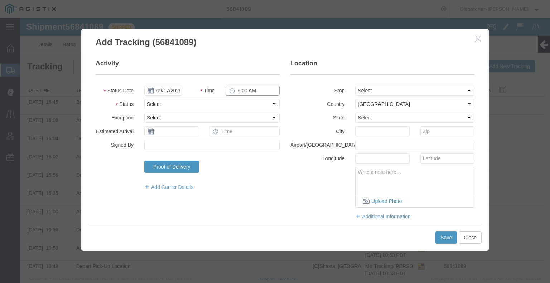
click at [245, 91] on input "6:00 AM" at bounding box center [253, 91] width 54 height 10
type input "5:15 PM"
click at [242, 107] on select "Select Arrival Notice Available Arrival Notice Imported Arrive at Delivery Loca…" at bounding box center [211, 104] width 135 height 10
select select "BREAKSTOP"
click at [144, 99] on select "Select Arrival Notice Available Arrival Notice Imported Arrive at Delivery Loca…" at bounding box center [211, 104] width 135 height 10
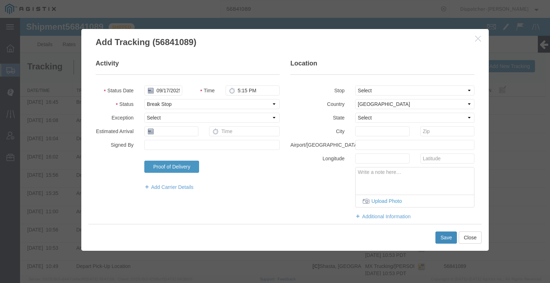
click at [438, 240] on button "Save" at bounding box center [445, 238] width 21 height 12
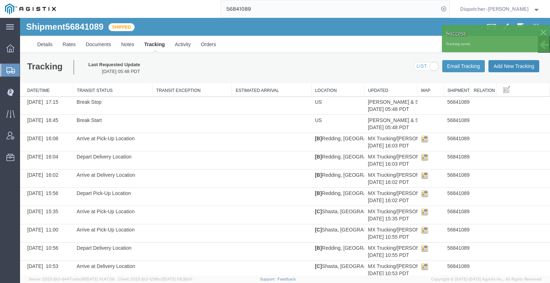
click at [507, 63] on button "Add New Tracking" at bounding box center [513, 66] width 51 height 12
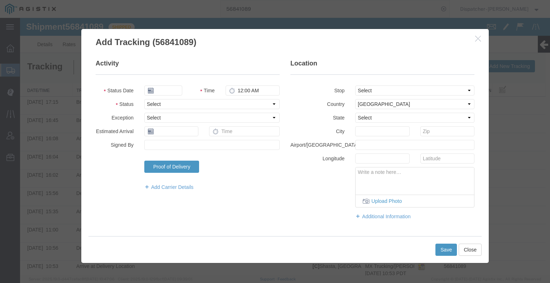
type input "[DATE]"
type input "6:00 AM"
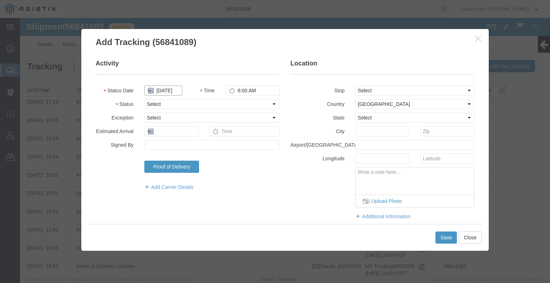
click at [165, 88] on input "[DATE]" at bounding box center [163, 91] width 38 height 10
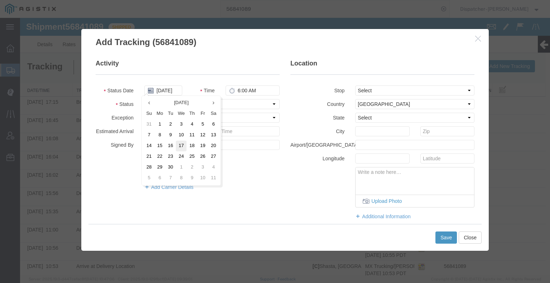
click at [180, 146] on td "17" at bounding box center [181, 146] width 11 height 11
type input "09/17/2025"
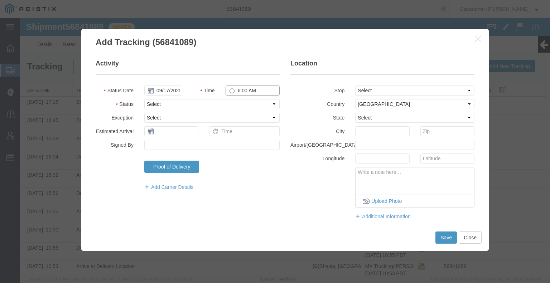
click at [247, 91] on input "6:00 AM" at bounding box center [253, 91] width 54 height 10
type input "8:30 PM"
drag, startPoint x: 239, startPoint y: 103, endPoint x: 237, endPoint y: 107, distance: 4.7
click at [239, 103] on select "Select Arrival Notice Available Arrival Notice Imported Arrive at Delivery Loca…" at bounding box center [211, 104] width 135 height 10
select select "DELIVRED"
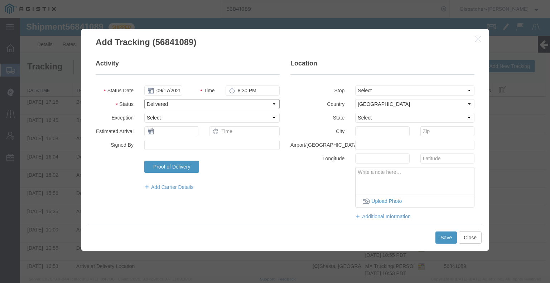
click at [144, 99] on select "Select Arrival Notice Available Arrival Notice Imported Arrive at Delivery Loca…" at bounding box center [211, 104] width 135 height 10
click at [444, 234] on button "Save" at bounding box center [445, 238] width 21 height 12
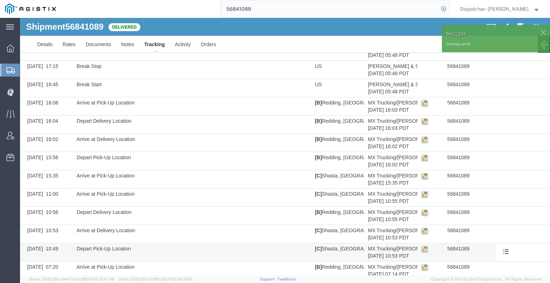
scroll to position [83, 0]
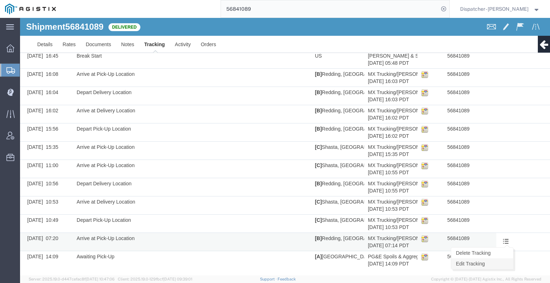
click at [500, 263] on link "Edit Tracking" at bounding box center [482, 263] width 62 height 11
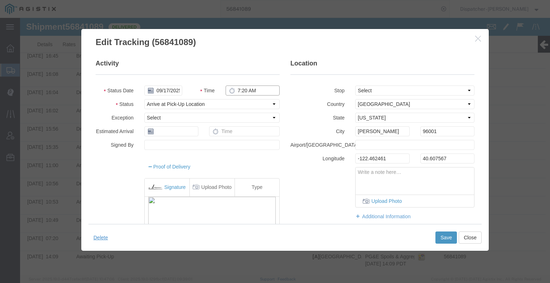
click at [234, 91] on input "7:20 AM" at bounding box center [253, 91] width 54 height 10
type input "4:15 AM"
click at [439, 238] on button "Save" at bounding box center [445, 238] width 21 height 12
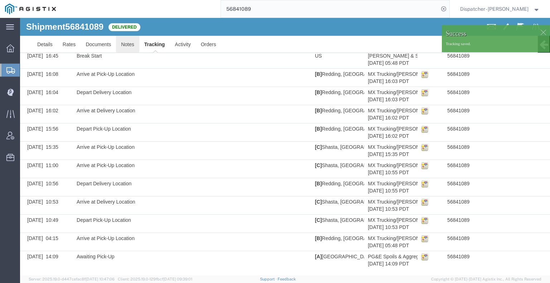
click at [130, 47] on link "Notes" at bounding box center [127, 44] width 23 height 17
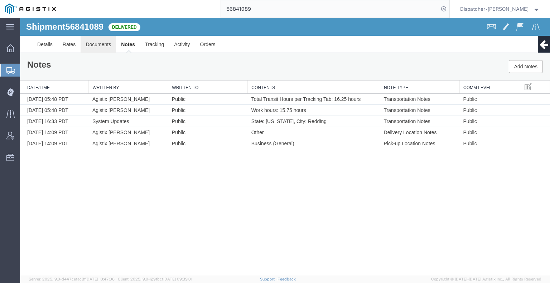
click at [93, 43] on link "Documents" at bounding box center [98, 44] width 35 height 17
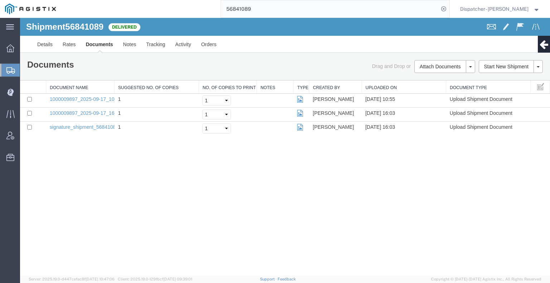
click at [53, 193] on div "Shipment 56841089 3 of 3 Delivered Details Rates Documents Notes Tracking Activ…" at bounding box center [285, 147] width 530 height 258
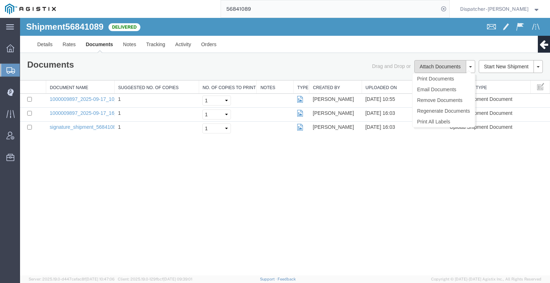
click at [436, 61] on button "Attach Documents" at bounding box center [440, 66] width 52 height 13
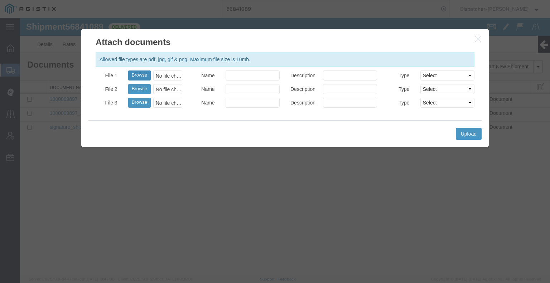
click at [137, 73] on button "Browse" at bounding box center [139, 76] width 23 height 10
type input "C:\fakepath\56841089trktag.pdf"
click at [461, 136] on button "Upload" at bounding box center [469, 134] width 26 height 12
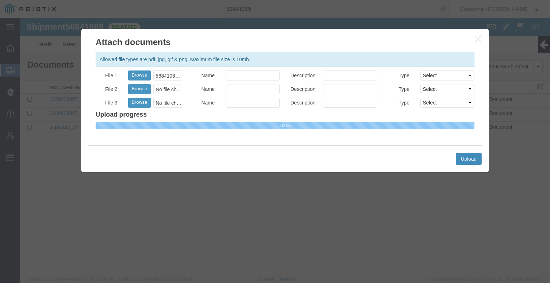
select select
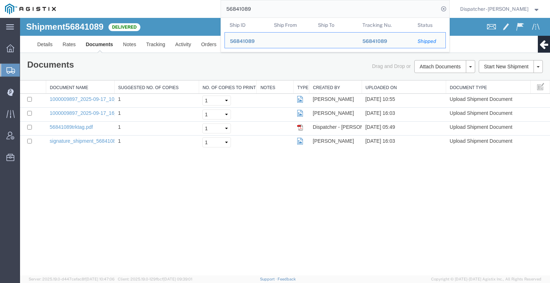
drag, startPoint x: 260, startPoint y: 6, endPoint x: 173, endPoint y: 13, distance: 87.2
click at [175, 13] on div "56841089 Ship ID Ship From Ship To Tracking Nu. Status Ship ID 56841089 Ship Fr…" at bounding box center [255, 9] width 388 height 18
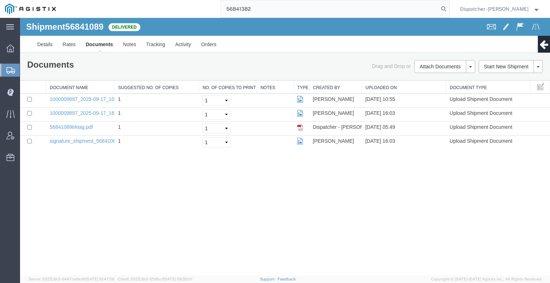
type input "56841382"
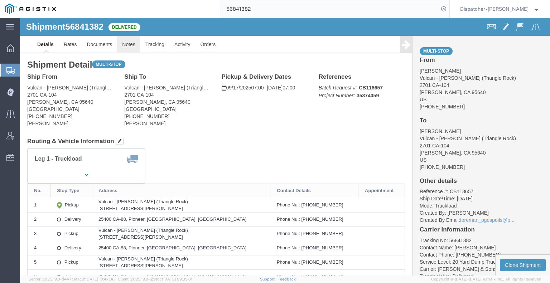
click link "Notes"
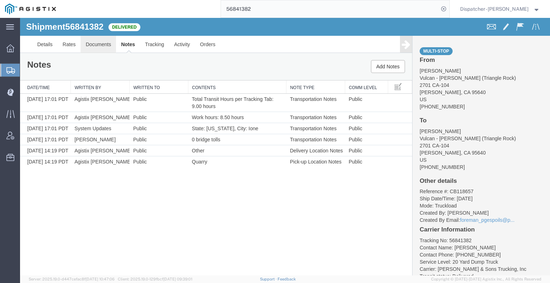
click at [99, 50] on link "Documents" at bounding box center [98, 44] width 35 height 17
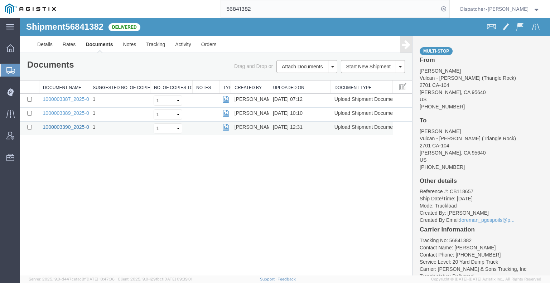
click at [62, 127] on link "1000003390_2025-09-17_12_31_21.jpg" at bounding box center [88, 127] width 90 height 6
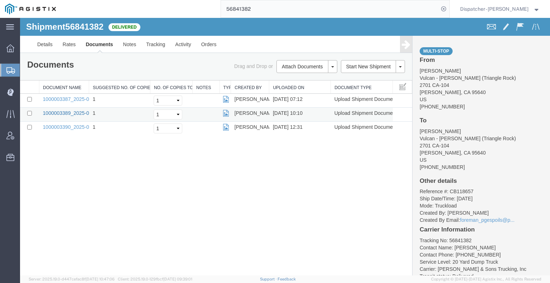
click at [74, 110] on link "1000003389_2025-09-17_10_09_52.jpg" at bounding box center [88, 113] width 90 height 6
click at [77, 100] on link "1000003387_2025-09-17_07_12_20.jpg" at bounding box center [88, 99] width 90 height 6
drag, startPoint x: 74, startPoint y: 202, endPoint x: 99, endPoint y: 176, distance: 35.5
click at [74, 202] on div "Shipment 56841382 3 of 3 Delivered Details Rates Documents Notes Tracking Activ…" at bounding box center [285, 147] width 530 height 258
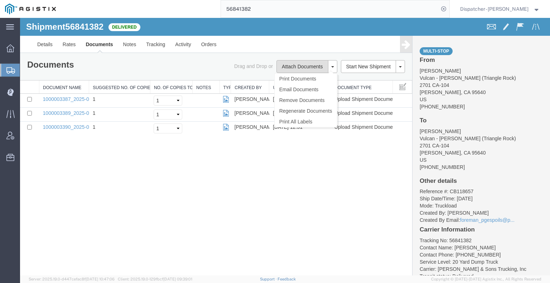
click at [310, 68] on button "Attach Documents" at bounding box center [302, 66] width 52 height 13
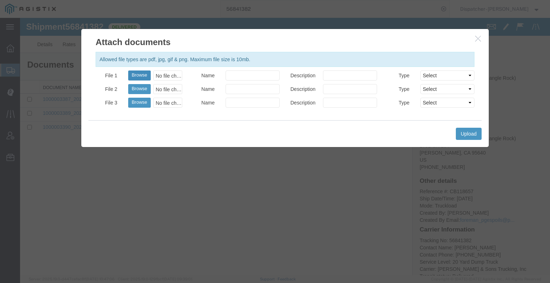
click at [140, 77] on button "Browse" at bounding box center [139, 76] width 23 height 10
type input "C:\fakepath\56841382trktag.pdf"
click at [474, 131] on button "Upload" at bounding box center [469, 134] width 26 height 12
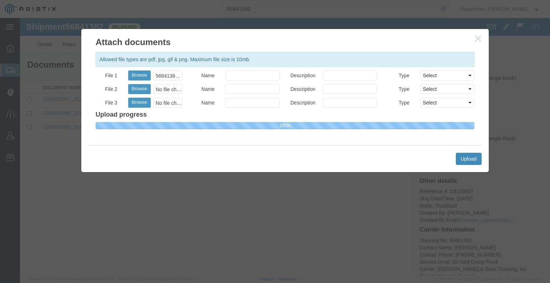
select select
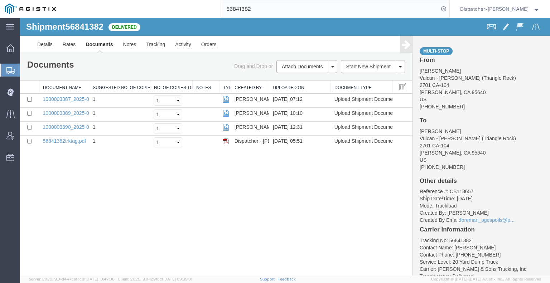
drag, startPoint x: 213, startPoint y: 12, endPoint x: 173, endPoint y: 7, distance: 40.1
click at [175, 7] on div "56841382" at bounding box center [255, 9] width 388 height 18
type input "56837056"
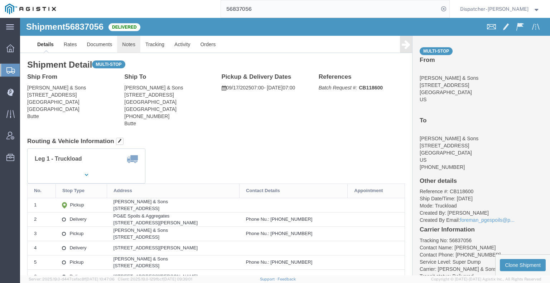
click link "Notes"
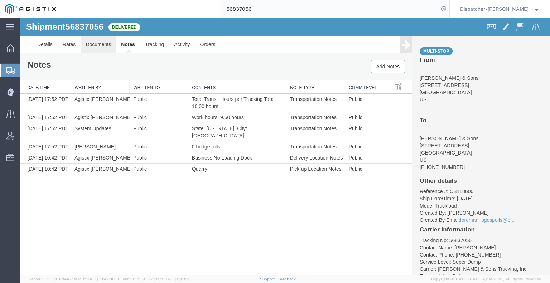
click at [102, 45] on link "Documents" at bounding box center [98, 44] width 35 height 17
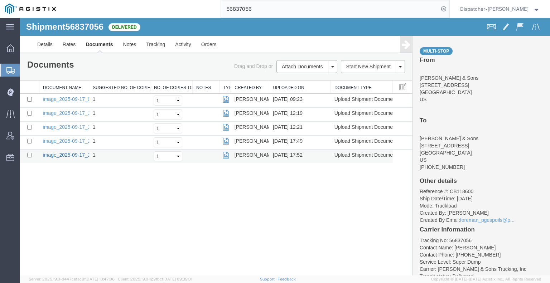
click at [78, 154] on link "image_2025-09-17_17_52_08.jpg" at bounding box center [80, 155] width 75 height 6
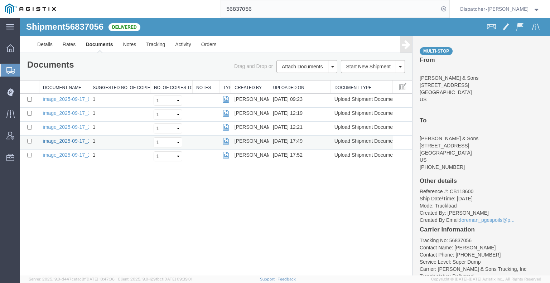
click at [59, 141] on link "image_2025-09-17_17_49_08.jpg" at bounding box center [80, 141] width 75 height 6
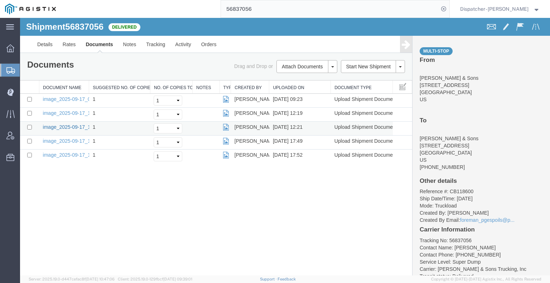
click at [76, 127] on link "image_2025-09-17_12_21_19.jpg" at bounding box center [80, 127] width 75 height 6
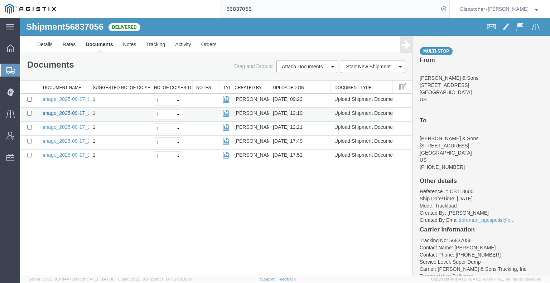
click at [71, 112] on link "image_2025-09-17_12_18_34.jpg" at bounding box center [80, 113] width 75 height 6
click at [66, 97] on link "image_2025-09-17_09_21_32.jpg" at bounding box center [80, 99] width 75 height 6
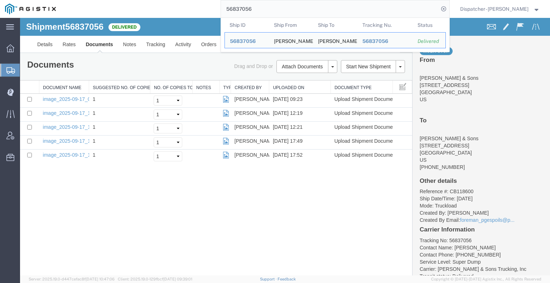
drag, startPoint x: 258, startPoint y: 10, endPoint x: 168, endPoint y: 11, distance: 89.5
click at [189, 11] on div "56837056 Ship ID Ship From Ship To Tracking Nu. Status Ship ID 56837056 Ship Fr…" at bounding box center [255, 9] width 388 height 18
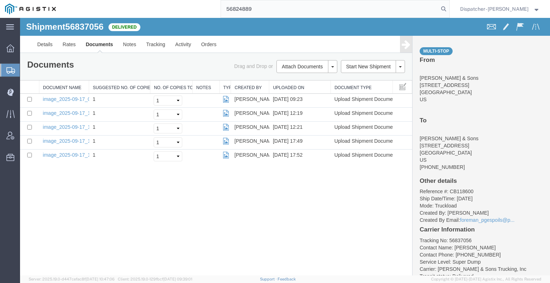
type input "56824889"
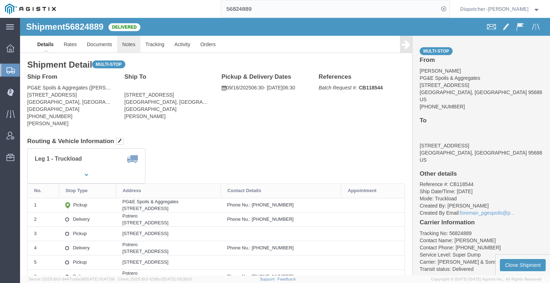
drag, startPoint x: 129, startPoint y: 44, endPoint x: 109, endPoint y: 26, distance: 26.9
click link "Notes"
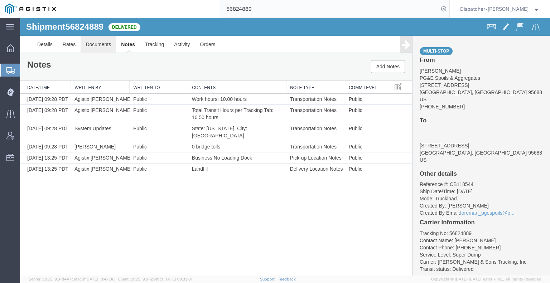
click at [107, 45] on link "Documents" at bounding box center [98, 44] width 35 height 17
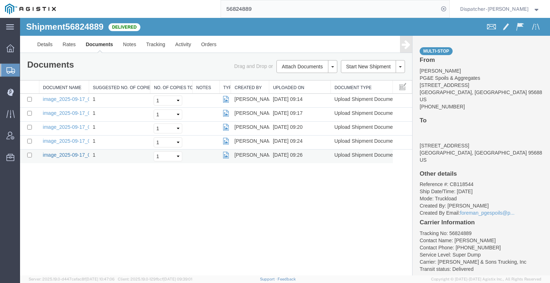
click at [66, 153] on link "image_2025-09-17_09_26_49.jpg" at bounding box center [80, 155] width 75 height 6
drag, startPoint x: 78, startPoint y: 203, endPoint x: 146, endPoint y: 144, distance: 89.8
click at [78, 203] on div "Shipment 56824889 5 of 5 Delivered Details Rates Documents Notes Tracking Activ…" at bounding box center [285, 147] width 530 height 258
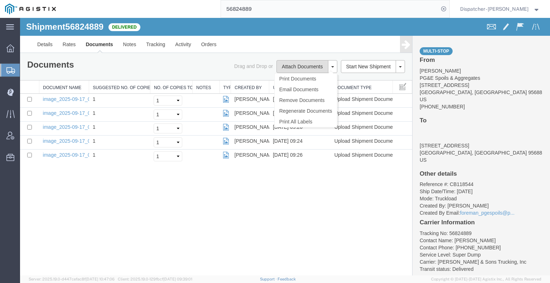
click at [305, 61] on button "Attach Documents" at bounding box center [302, 66] width 52 height 13
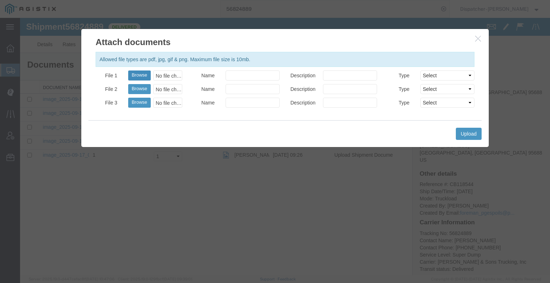
click at [142, 76] on button "Browse" at bounding box center [139, 76] width 23 height 10
type input "C:\fakepath\56824889trktag.pdf"
click at [473, 134] on button "Upload" at bounding box center [469, 134] width 26 height 12
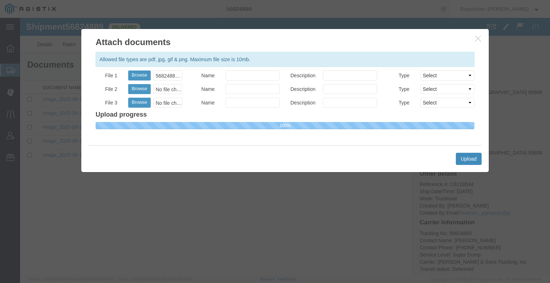
select select
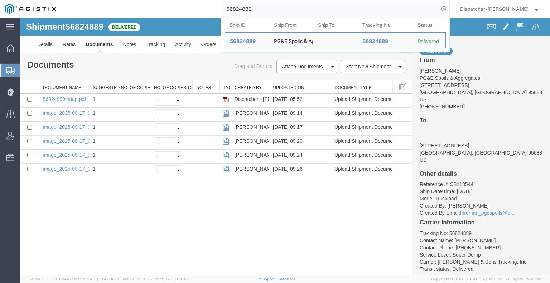
drag, startPoint x: 256, startPoint y: 9, endPoint x: 195, endPoint y: 1, distance: 60.6
click at [224, 8] on input "56824889" at bounding box center [330, 8] width 218 height 17
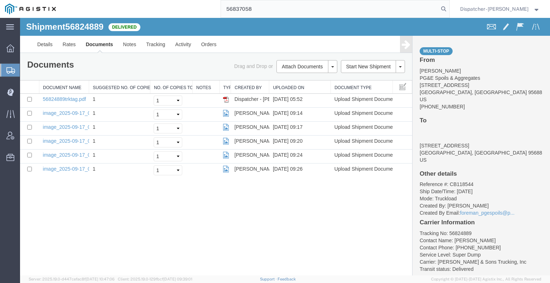
type input "56837058"
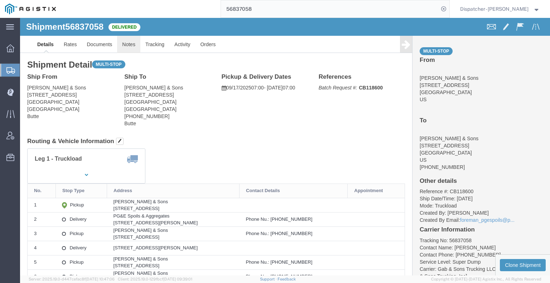
click link "Notes"
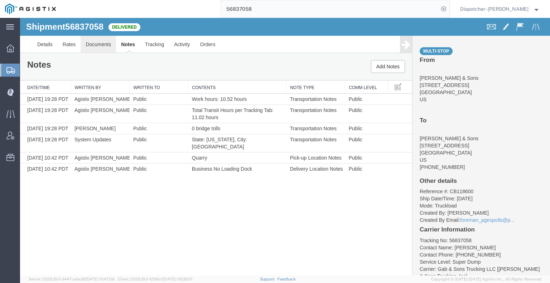
click at [93, 45] on link "Documents" at bounding box center [98, 44] width 35 height 17
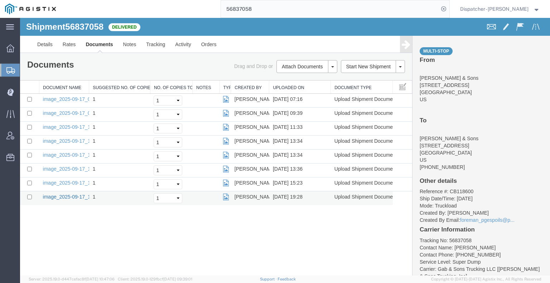
click at [70, 195] on link "image_2025-09-17_19_28_32.jpg" at bounding box center [80, 197] width 75 height 6
click at [71, 180] on link "image_2025-09-17_15_23_21.jpg" at bounding box center [80, 183] width 75 height 6
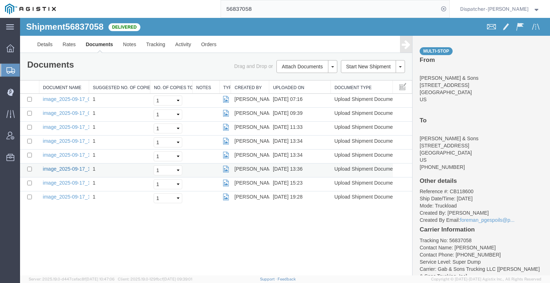
click at [81, 169] on link "image_2025-09-17_13_36_18.jpg" at bounding box center [80, 169] width 75 height 6
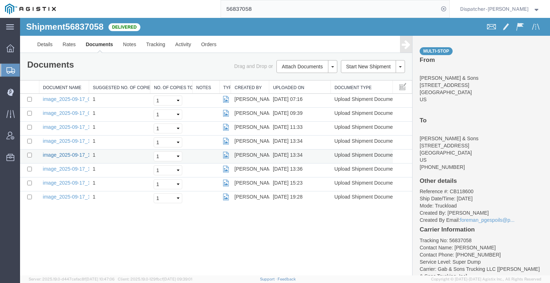
click at [71, 154] on link "image_2025-09-17_13_34_23.jpg" at bounding box center [80, 155] width 75 height 6
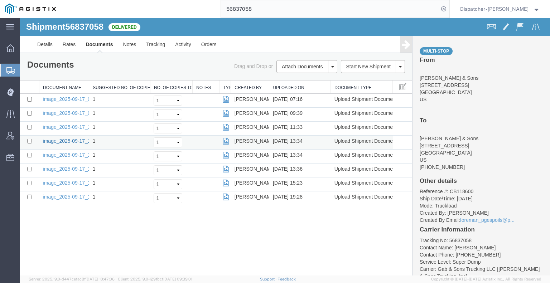
click at [60, 140] on link "image_2025-09-17_13_34_23.jpg" at bounding box center [80, 141] width 75 height 6
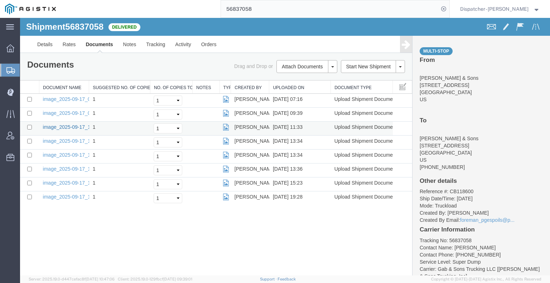
click at [69, 126] on link "image_2025-09-17_11_33_39.jpg" at bounding box center [80, 127] width 75 height 6
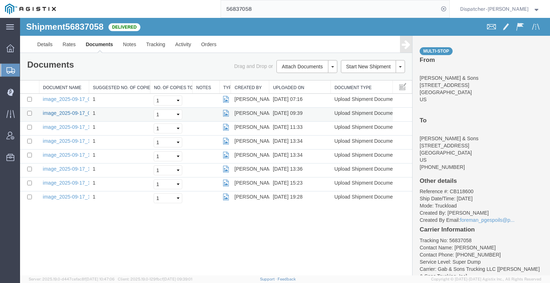
click at [71, 110] on link "image_2025-09-17_09_39_16.jpg" at bounding box center [80, 113] width 75 height 6
click at [62, 97] on link "image_2025-09-17_07_16_32.jpg" at bounding box center [80, 99] width 75 height 6
drag, startPoint x: 250, startPoint y: 8, endPoint x: 171, endPoint y: 0, distance: 79.1
click at [171, 0] on div "56837058" at bounding box center [255, 9] width 388 height 18
type input "56812454"
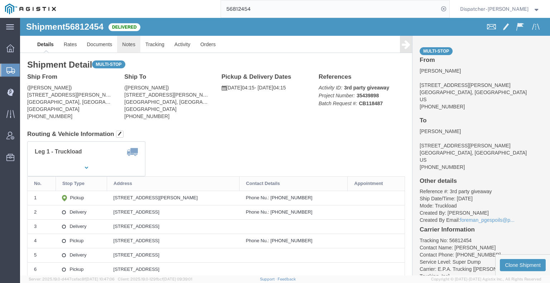
drag, startPoint x: 128, startPoint y: 45, endPoint x: 108, endPoint y: 27, distance: 26.9
click link "Notes"
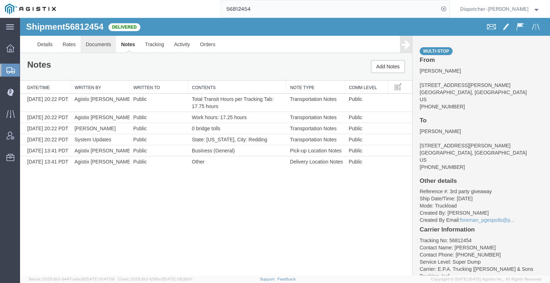
click at [102, 48] on link "Documents" at bounding box center [98, 44] width 35 height 17
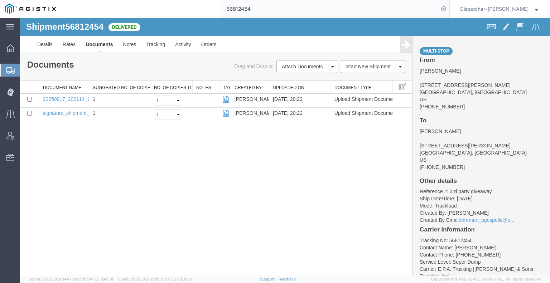
drag, startPoint x: 66, startPoint y: 179, endPoint x: 71, endPoint y: 175, distance: 5.6
click at [66, 179] on div "Shipment 56812454 2 of 2 Delivered Details Rates Documents Notes Tracking Activ…" at bounding box center [285, 147] width 530 height 258
click at [302, 61] on button "Attach Documents" at bounding box center [302, 66] width 52 height 13
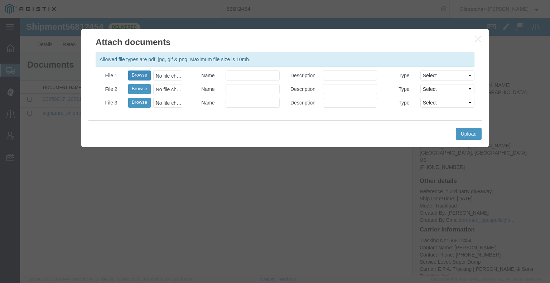
click at [140, 76] on button "Browse" at bounding box center [139, 76] width 23 height 10
type input "C:\fakepath\56812454trktag.pdf"
click at [477, 136] on button "Upload" at bounding box center [469, 134] width 26 height 12
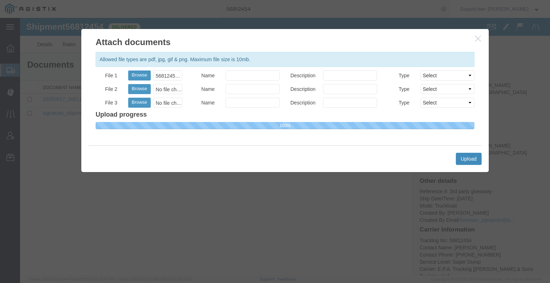
select select
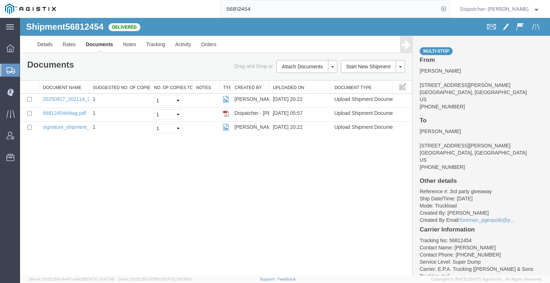
drag, startPoint x: 259, startPoint y: 11, endPoint x: 213, endPoint y: 10, distance: 45.8
click at [218, 11] on div "56812454" at bounding box center [255, 9] width 388 height 18
type input "56812478"
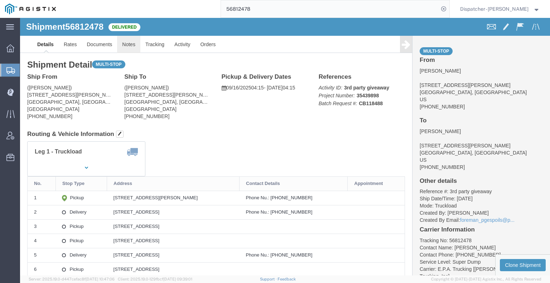
click link "Notes"
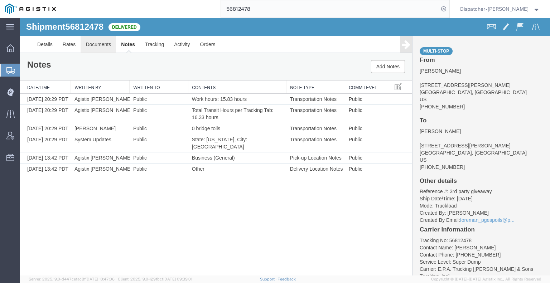
click at [100, 40] on link "Documents" at bounding box center [98, 44] width 35 height 17
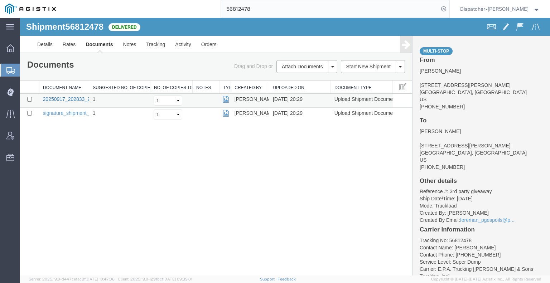
click at [67, 98] on link "20250917_202833_2025-09-17_20_29_30.jpg" at bounding box center [94, 99] width 103 height 6
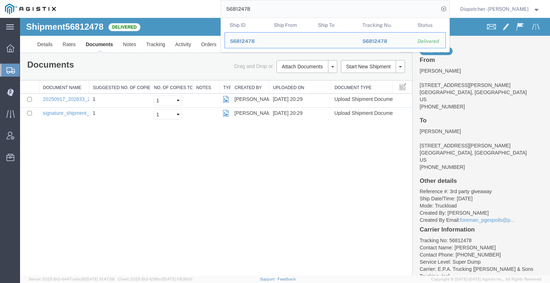
drag, startPoint x: 256, startPoint y: 11, endPoint x: 188, endPoint y: 11, distance: 67.7
click at [191, 11] on div "56812478 Ship ID Ship From Ship To Tracking Nu. Status Ship ID 56812478 Ship Fr…" at bounding box center [255, 9] width 388 height 18
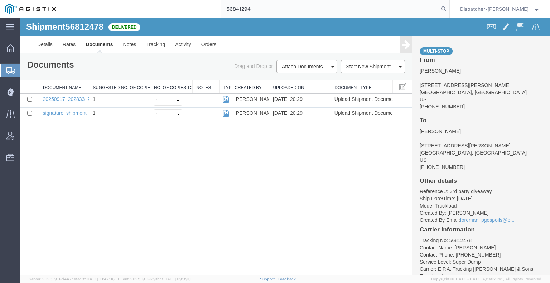
type input "56841294"
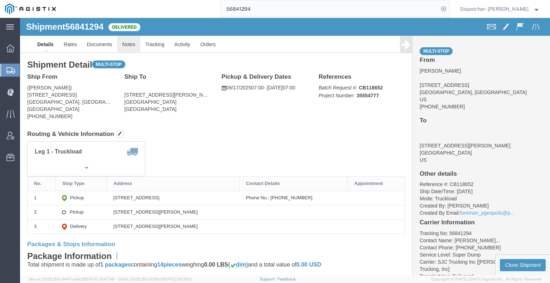
click link "Notes"
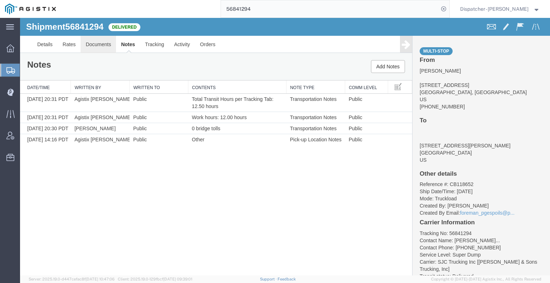
click at [92, 42] on link "Documents" at bounding box center [98, 44] width 35 height 17
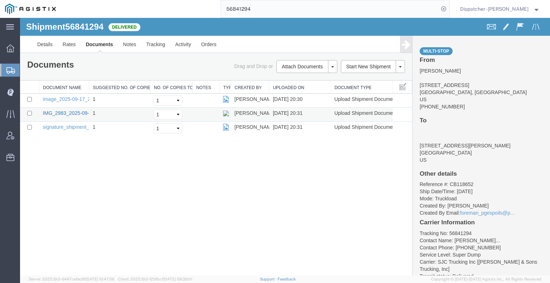
click at [70, 111] on link "IMG_2983_2025-09-17_20_31_03.jpeg" at bounding box center [87, 113] width 88 height 6
drag, startPoint x: 255, startPoint y: 8, endPoint x: 212, endPoint y: 11, distance: 42.7
click at [223, 11] on input "56841294" at bounding box center [330, 8] width 218 height 17
type input "56841057"
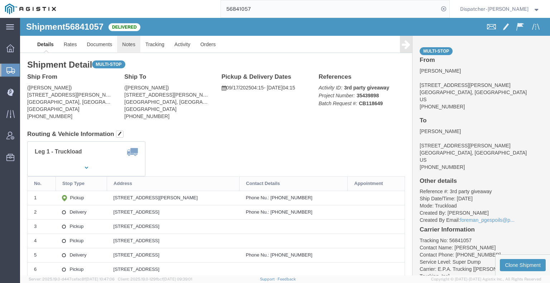
click link "Notes"
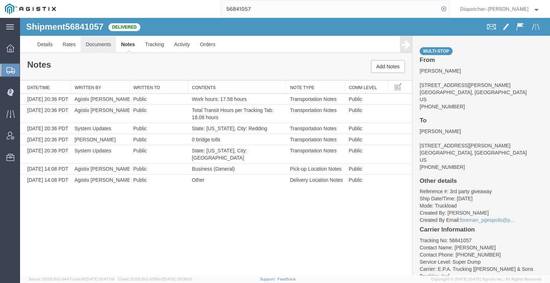
click at [99, 40] on link "Documents" at bounding box center [98, 44] width 35 height 17
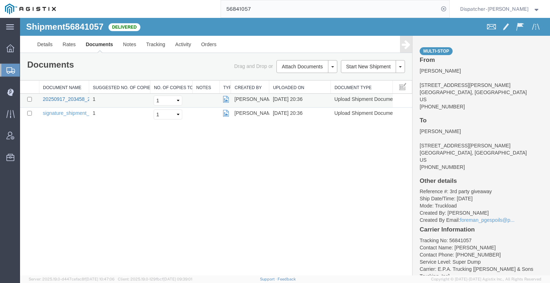
click at [67, 97] on link "20250917_203458_2025-09-17_20_36_19.jpg" at bounding box center [94, 99] width 103 height 6
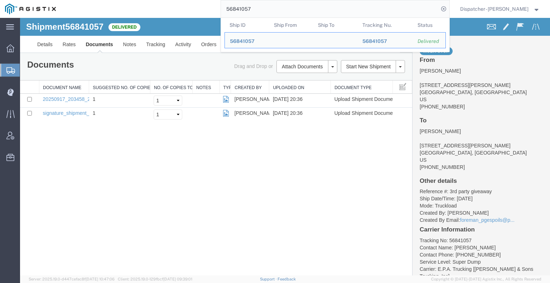
drag, startPoint x: 266, startPoint y: 10, endPoint x: 205, endPoint y: 17, distance: 61.2
click at [205, 17] on div "56841057 Ship ID Ship From Ship To Tracking Nu. Status Ship ID 56841057 Ship Fr…" at bounding box center [255, 9] width 388 height 18
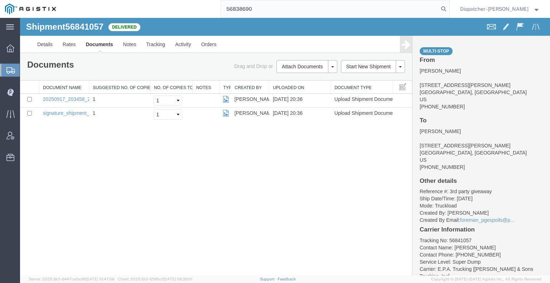
type input "56838690"
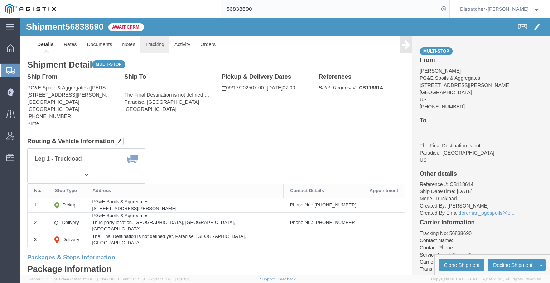
click link "Tracking"
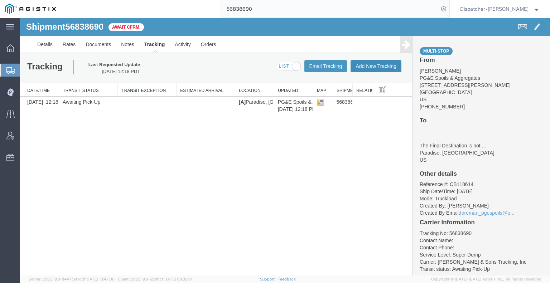
click at [374, 68] on button "Add New Tracking" at bounding box center [375, 66] width 51 height 12
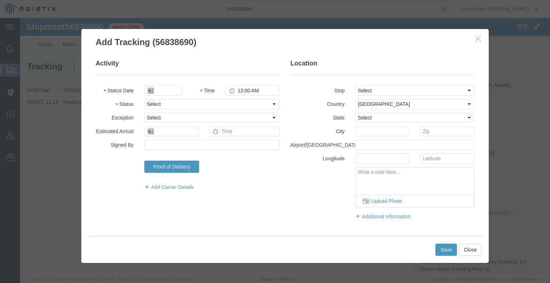
type input "[DATE]"
type input "6:00 AM"
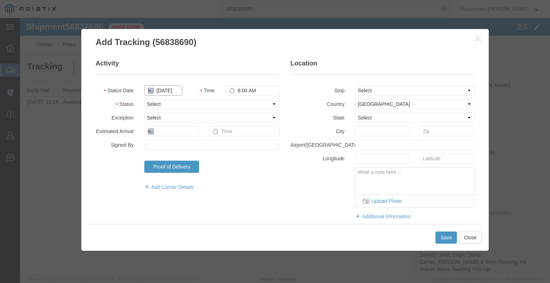
click at [173, 92] on input "[DATE]" at bounding box center [163, 91] width 38 height 10
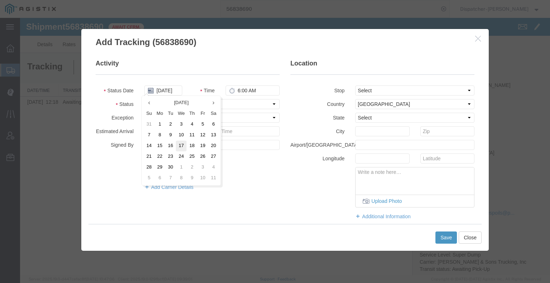
click at [183, 146] on td "17" at bounding box center [181, 146] width 11 height 11
type input "09/17/2025"
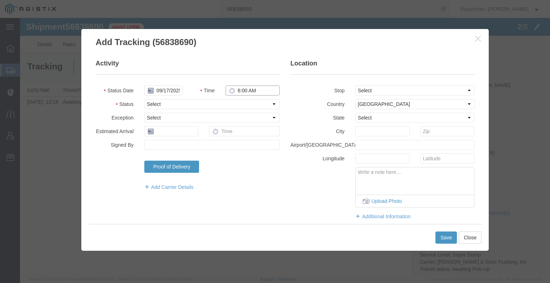
click at [250, 91] on input "6:00 AM" at bounding box center [253, 91] width 54 height 10
type input "4:00 AM"
click at [242, 105] on select "Select Arrival Notice Available Arrival Notice Imported Arrive at Delivery Loca…" at bounding box center [211, 104] width 135 height 10
select select "ARVPULOC"
click at [144, 99] on select "Select Arrival Notice Available Arrival Notice Imported Arrive at Delivery Loca…" at bounding box center [211, 104] width 135 height 10
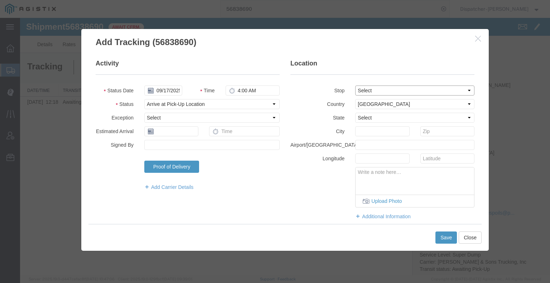
click at [362, 90] on select "Select From: [STREET_ADDRESS][PERSON_NAME] Stop 2: Third party location, [GEOGR…" at bounding box center [414, 91] width 119 height 10
select select "{"pickupDeliveryInfoId": "122975934","pickupOrDelivery": "P","stopNum": "1","lo…"
click at [355, 86] on select "Select From: [STREET_ADDRESS][PERSON_NAME] Stop 2: Third party location, [GEOGR…" at bounding box center [414, 91] width 119 height 10
select select "CA"
type input "Paradise"
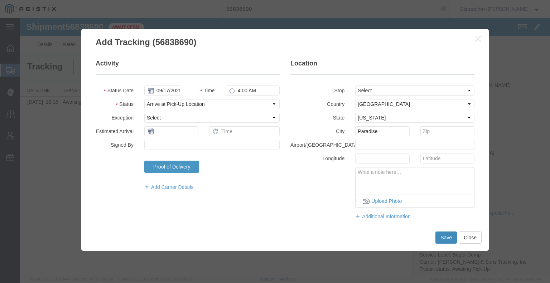
click at [444, 238] on button "Save" at bounding box center [445, 238] width 21 height 12
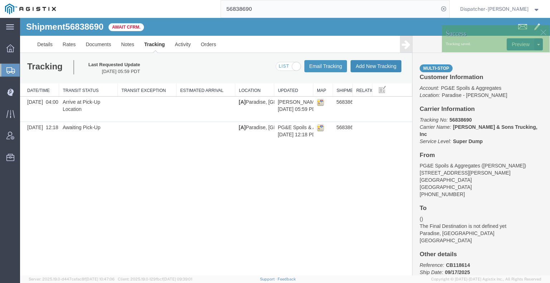
click at [364, 68] on button "Add New Tracking" at bounding box center [375, 66] width 51 height 12
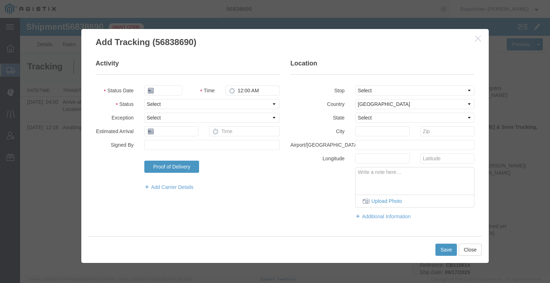
type input "[DATE]"
type input "6:00 AM"
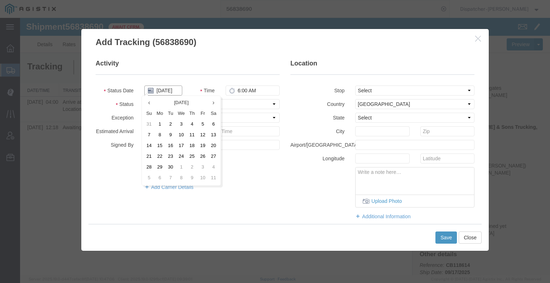
click at [169, 89] on input "[DATE]" at bounding box center [163, 91] width 38 height 10
click at [179, 148] on td "17" at bounding box center [181, 146] width 11 height 11
type input "09/17/2025"
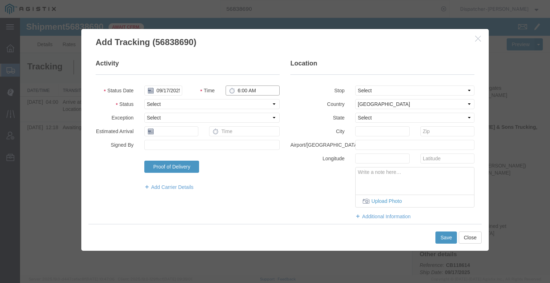
click at [243, 90] on input "6:00 AM" at bounding box center [253, 91] width 54 height 10
type input "4:26 PM"
click at [242, 105] on select "Select Arrival Notice Available Arrival Notice Imported Arrive at Delivery Loca…" at bounding box center [211, 104] width 135 height 10
select select "DPTDLVLOC"
click at [144, 99] on select "Select Arrival Notice Available Arrival Notice Imported Arrive at Delivery Loca…" at bounding box center [211, 104] width 135 height 10
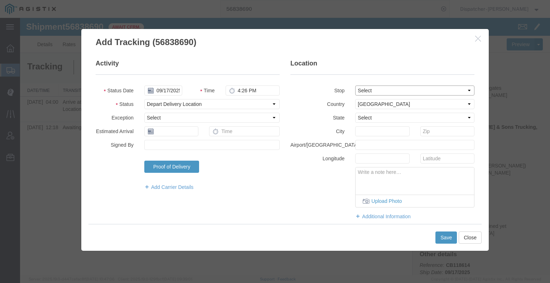
click at [376, 87] on select "Select From: [STREET_ADDRESS][PERSON_NAME] Stop 2: Third party location, [GEOGR…" at bounding box center [414, 91] width 119 height 10
select select "{"pickupDeliveryInfoId": "122975935","pickupOrDelivery": "D","stopNum": "2","lo…"
click at [355, 86] on select "Select From: [STREET_ADDRESS][PERSON_NAME] Stop 2: Third party location, [GEOGR…" at bounding box center [414, 91] width 119 height 10
select select "CA"
type input "Paradise"
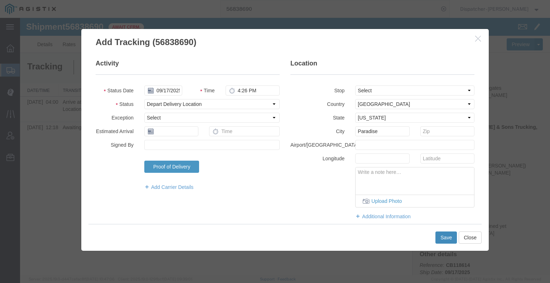
click at [446, 236] on button "Save" at bounding box center [445, 238] width 21 height 12
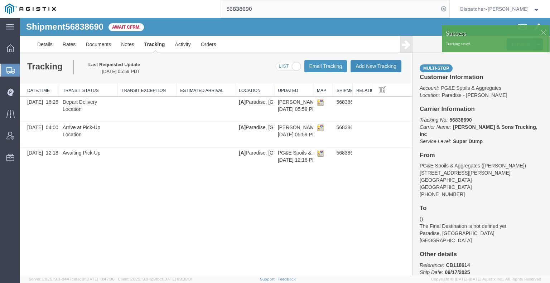
click at [373, 67] on button "Add New Tracking" at bounding box center [375, 66] width 51 height 12
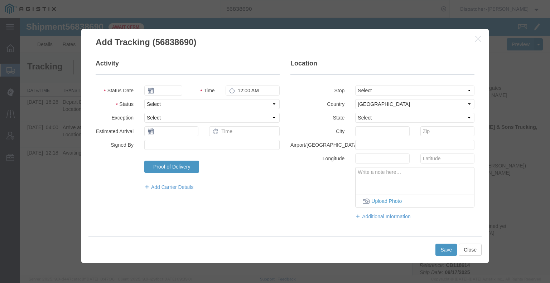
type input "[DATE]"
type input "7:00 AM"
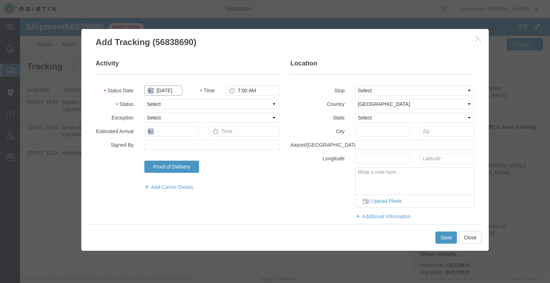
click at [169, 89] on input "[DATE]" at bounding box center [163, 91] width 38 height 10
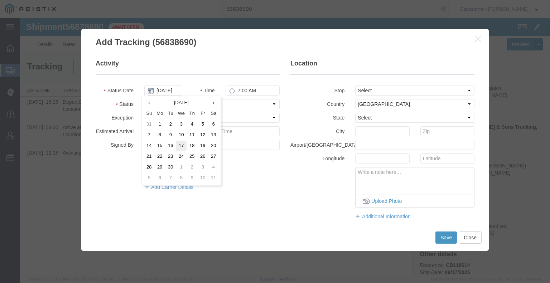
click at [186, 146] on td "17" at bounding box center [181, 146] width 11 height 11
type input "09/17/2025"
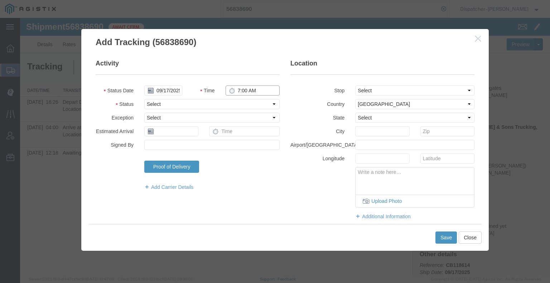
click at [258, 93] on input "7:00 AM" at bounding box center [253, 91] width 54 height 10
type input "4:30 PM"
click at [252, 104] on select "Select Arrival Notice Available Arrival Notice Imported Arrive at Delivery Loca…" at bounding box center [211, 104] width 135 height 10
select select "BREAKSTART"
click at [144, 99] on select "Select Arrival Notice Available Arrival Notice Imported Arrive at Delivery Loca…" at bounding box center [211, 104] width 135 height 10
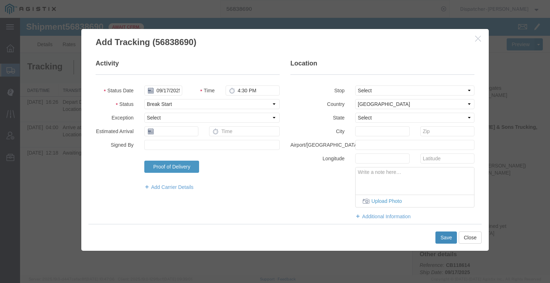
click at [451, 240] on button "Save" at bounding box center [445, 238] width 21 height 12
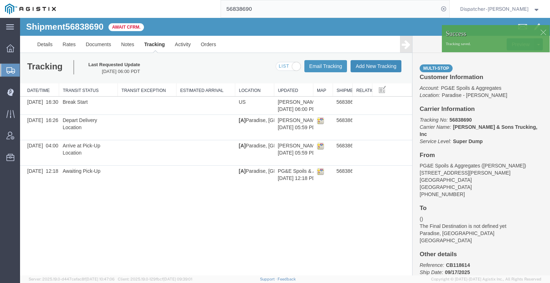
click at [379, 68] on button "Add New Tracking" at bounding box center [375, 66] width 51 height 12
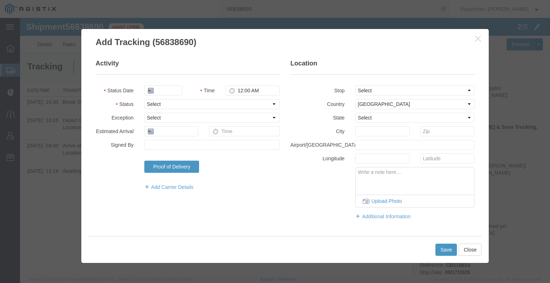
type input "[DATE]"
type input "7:00 AM"
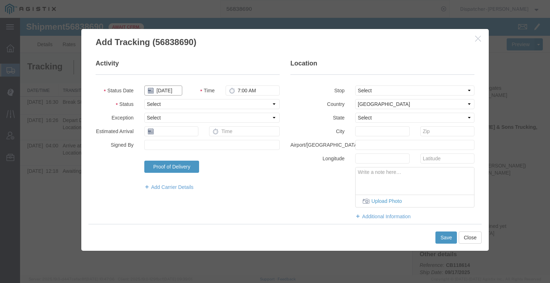
click at [164, 93] on input "[DATE]" at bounding box center [163, 91] width 38 height 10
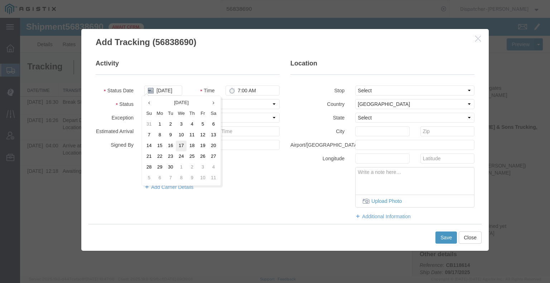
click at [183, 145] on td "17" at bounding box center [181, 146] width 11 height 11
type input "09/17/2025"
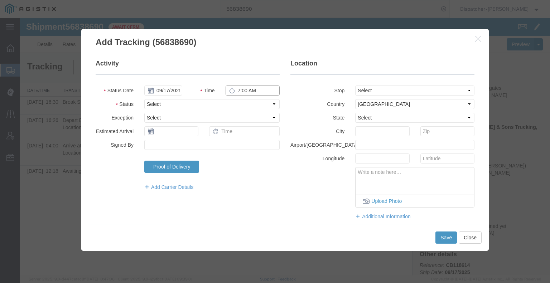
click at [238, 91] on input "7:00 AM" at bounding box center [253, 91] width 54 height 10
type input "5:00 PM"
click at [233, 105] on select "Select Arrival Notice Available Arrival Notice Imported Arrive at Delivery Loca…" at bounding box center [211, 104] width 135 height 10
select select "BREAKSTOP"
click at [144, 99] on select "Select Arrival Notice Available Arrival Notice Imported Arrive at Delivery Loca…" at bounding box center [211, 104] width 135 height 10
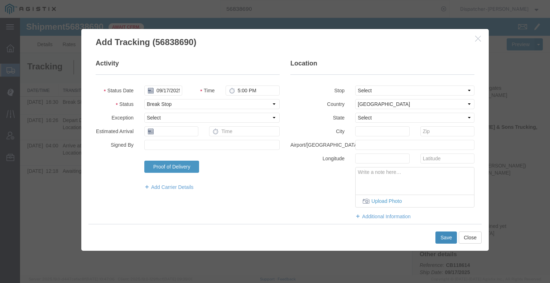
click at [453, 239] on button "Save" at bounding box center [445, 238] width 21 height 12
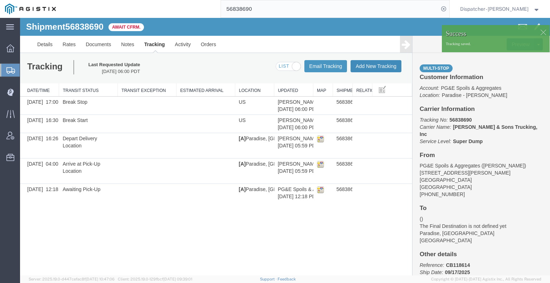
click at [369, 69] on button "Add New Tracking" at bounding box center [375, 66] width 51 height 12
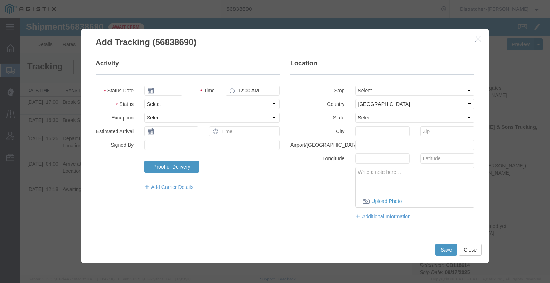
type input "[DATE]"
type input "7:00 AM"
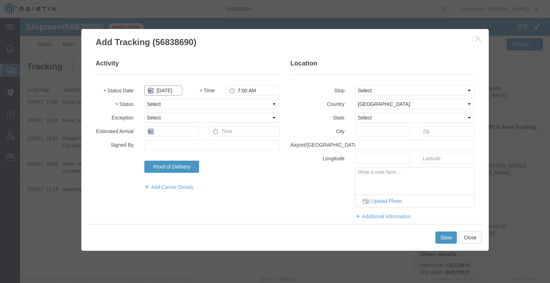
click at [175, 91] on input "[DATE]" at bounding box center [163, 91] width 38 height 10
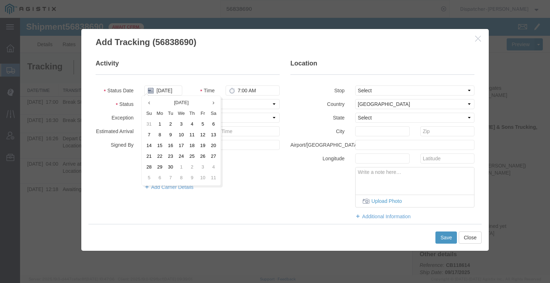
click at [180, 144] on td "17" at bounding box center [181, 146] width 11 height 11
type input "09/17/2025"
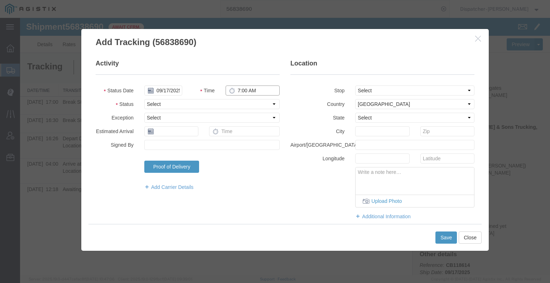
click at [240, 91] on input "7:00 AM" at bounding box center [253, 91] width 54 height 10
type input "7:30 PM"
click at [242, 108] on select "Select Arrival Notice Available Arrival Notice Imported Arrive at Delivery Loca…" at bounding box center [211, 104] width 135 height 10
select select "DELIVRED"
click at [144, 99] on select "Select Arrival Notice Available Arrival Notice Imported Arrive at Delivery Loca…" at bounding box center [211, 104] width 135 height 10
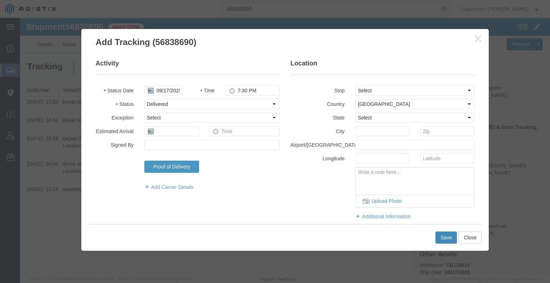
click at [440, 240] on button "Save" at bounding box center [445, 238] width 21 height 12
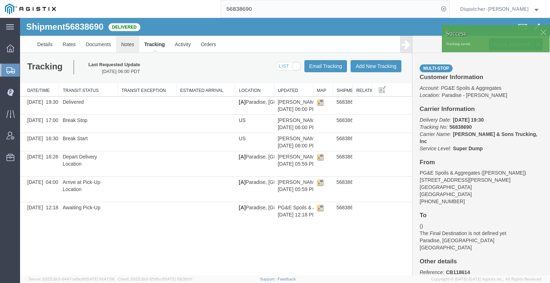
click at [132, 43] on link "Notes" at bounding box center [127, 44] width 23 height 17
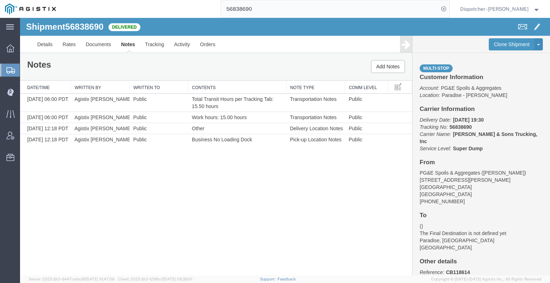
click at [73, 212] on div "Shipment 56838690 4 of 4 Delivered Details Rates Documents Notes Tracking Activ…" at bounding box center [285, 147] width 530 height 258
click at [98, 48] on link "Documents" at bounding box center [98, 44] width 35 height 17
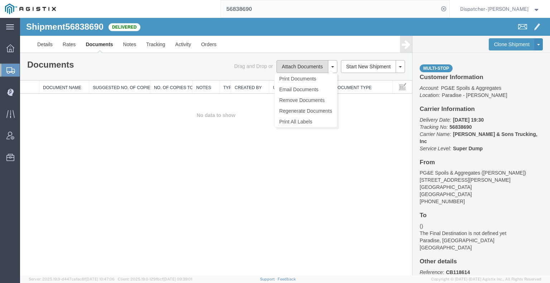
click at [285, 65] on button "Attach Documents" at bounding box center [302, 66] width 52 height 13
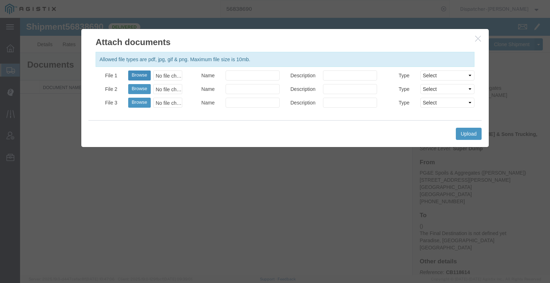
click at [147, 78] on button "Browse" at bounding box center [139, 76] width 23 height 10
type input "C:\fakepath\56838690trktag.pdf"
click at [473, 134] on button "Upload" at bounding box center [469, 134] width 26 height 12
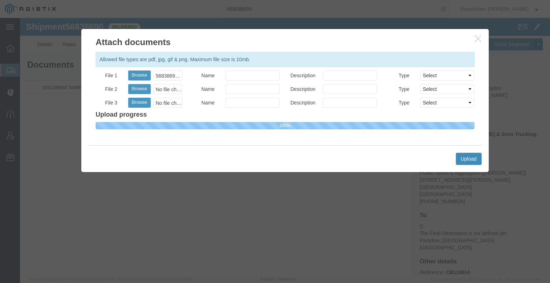
select select
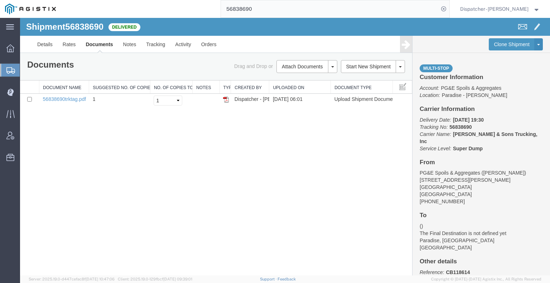
drag, startPoint x: 233, startPoint y: 8, endPoint x: 185, endPoint y: 4, distance: 48.1
click at [223, 7] on input "56838690" at bounding box center [330, 8] width 218 height 17
type input "56841308"
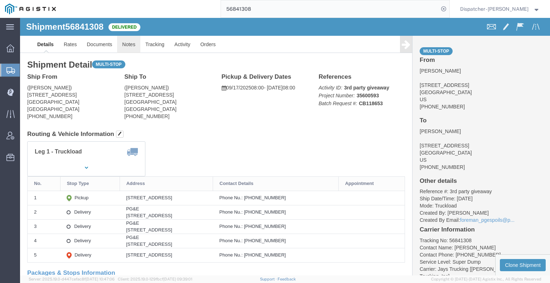
click link "Notes"
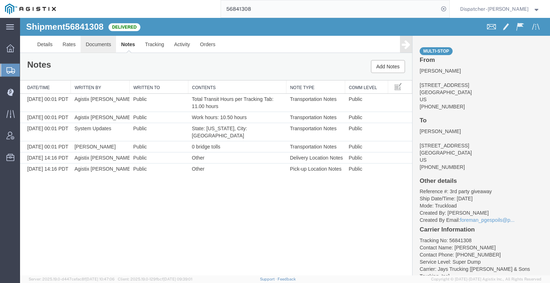
click at [103, 45] on link "Documents" at bounding box center [98, 44] width 35 height 17
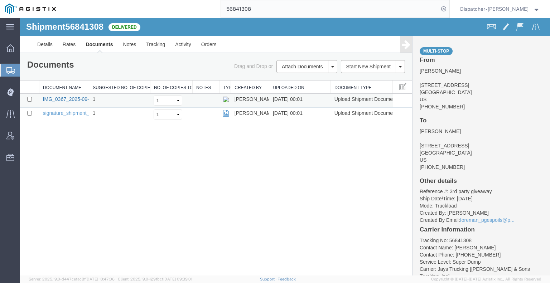
click at [76, 98] on link "IMG_0367_2025-09-18_00_01_11.jpeg" at bounding box center [87, 99] width 88 height 6
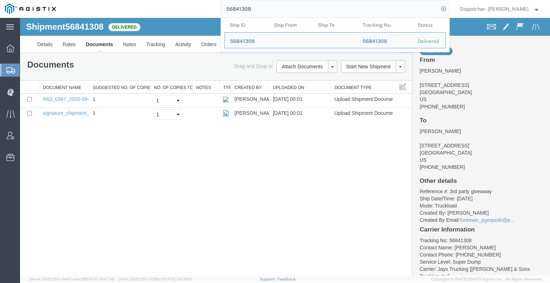
drag, startPoint x: 255, startPoint y: 11, endPoint x: 171, endPoint y: 4, distance: 84.1
click at [194, 7] on div "56841308 Ship ID Ship From Ship To Tracking Nu. Status Ship ID 56841308 Ship Fr…" at bounding box center [255, 9] width 388 height 18
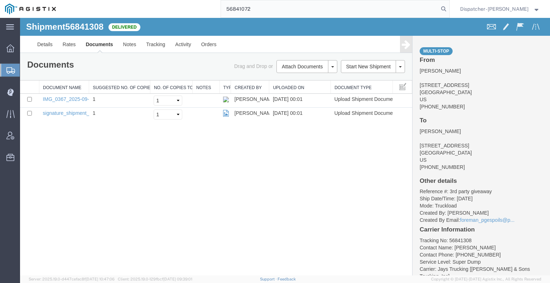
type input "56841072"
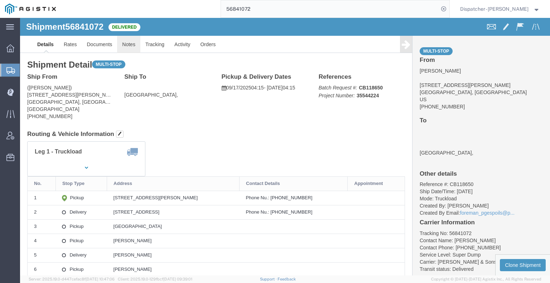
click link "Notes"
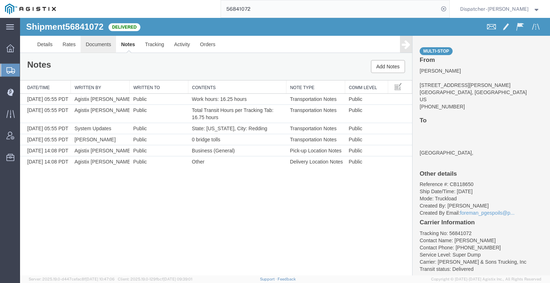
click at [98, 46] on link "Documents" at bounding box center [98, 44] width 35 height 17
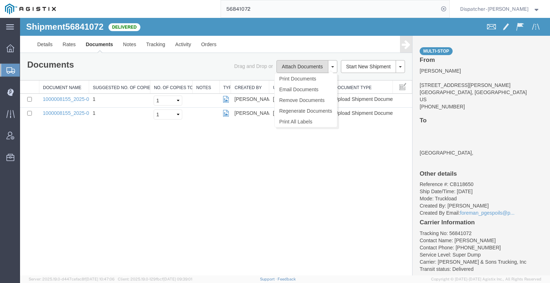
click at [300, 67] on button "Attach Documents" at bounding box center [302, 66] width 52 height 13
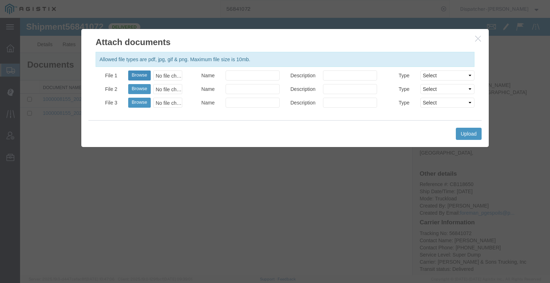
click at [138, 76] on button "Browse" at bounding box center [139, 76] width 23 height 10
type input "C:\fakepath\56841072trktag.pdf"
click at [474, 138] on button "Upload" at bounding box center [469, 134] width 26 height 12
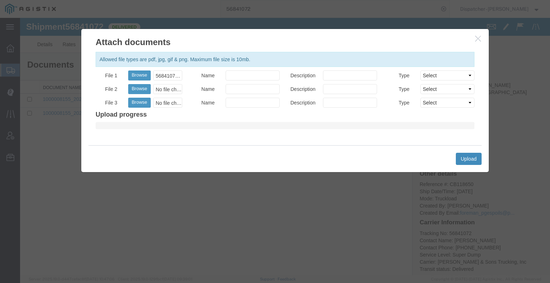
select select
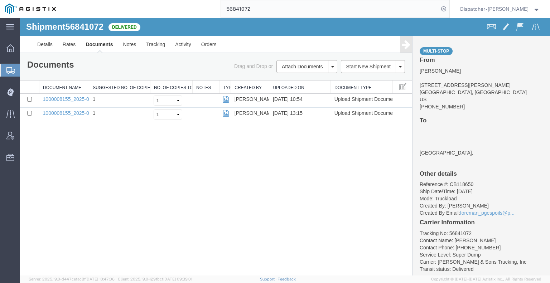
drag, startPoint x: 252, startPoint y: 8, endPoint x: 200, endPoint y: 4, distance: 51.7
click at [200, 4] on div "56841072" at bounding box center [255, 9] width 388 height 18
type input "56811265"
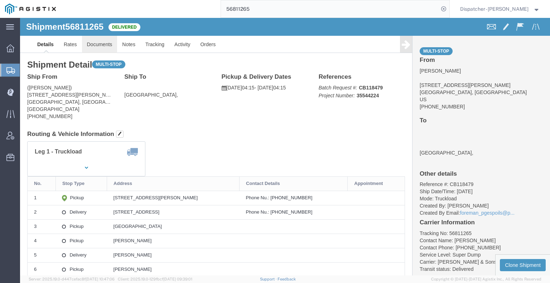
click link "Documents"
